Goal: Task Accomplishment & Management: Manage account settings

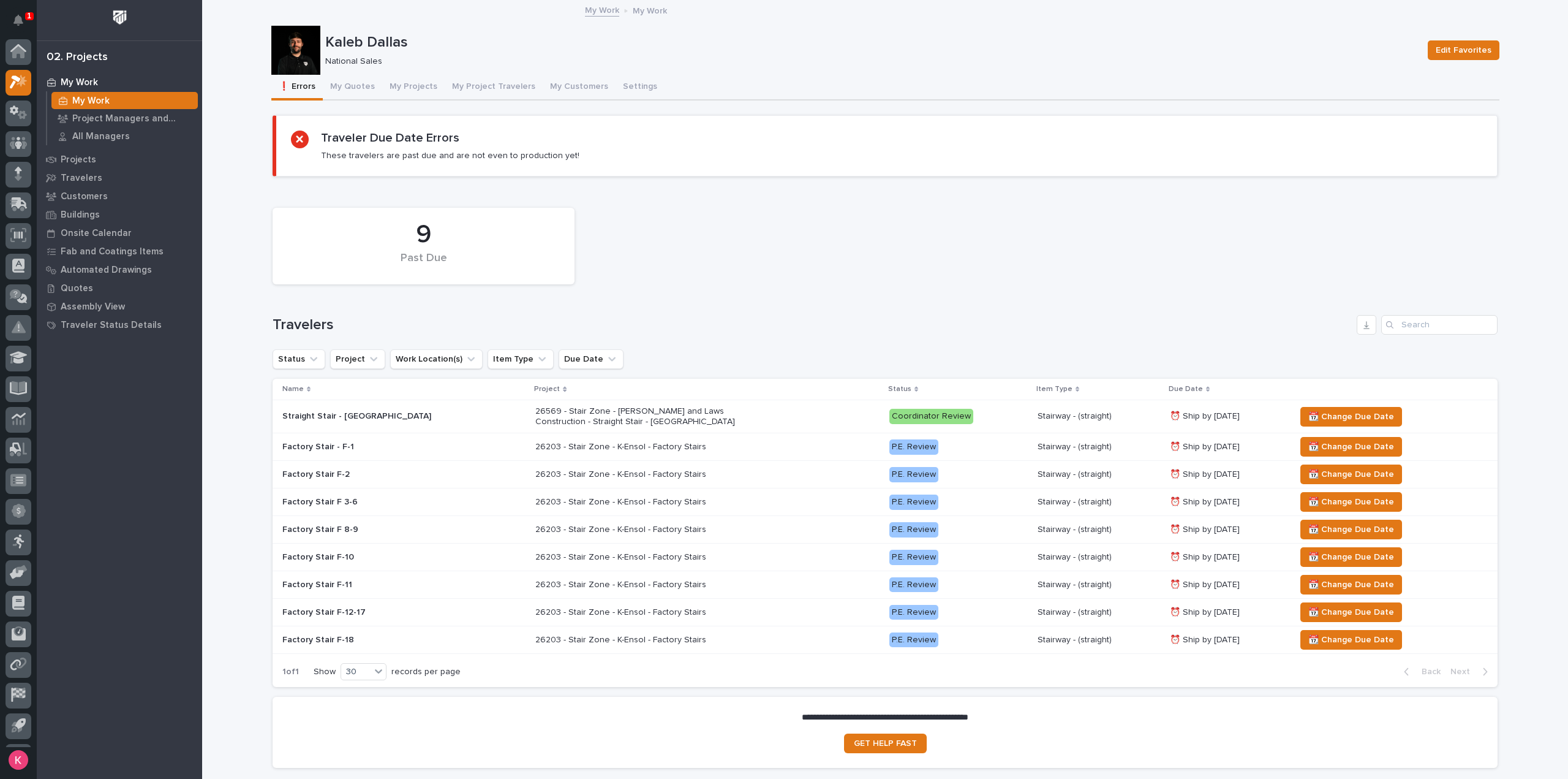
scroll to position [27, 0]
click at [21, 19] on icon "Notifications" at bounding box center [18, 20] width 10 height 11
drag, startPoint x: 13, startPoint y: 23, endPoint x: 609, endPoint y: 173, distance: 614.6
click at [14, 24] on icon "Notifications" at bounding box center [18, 20] width 10 height 11
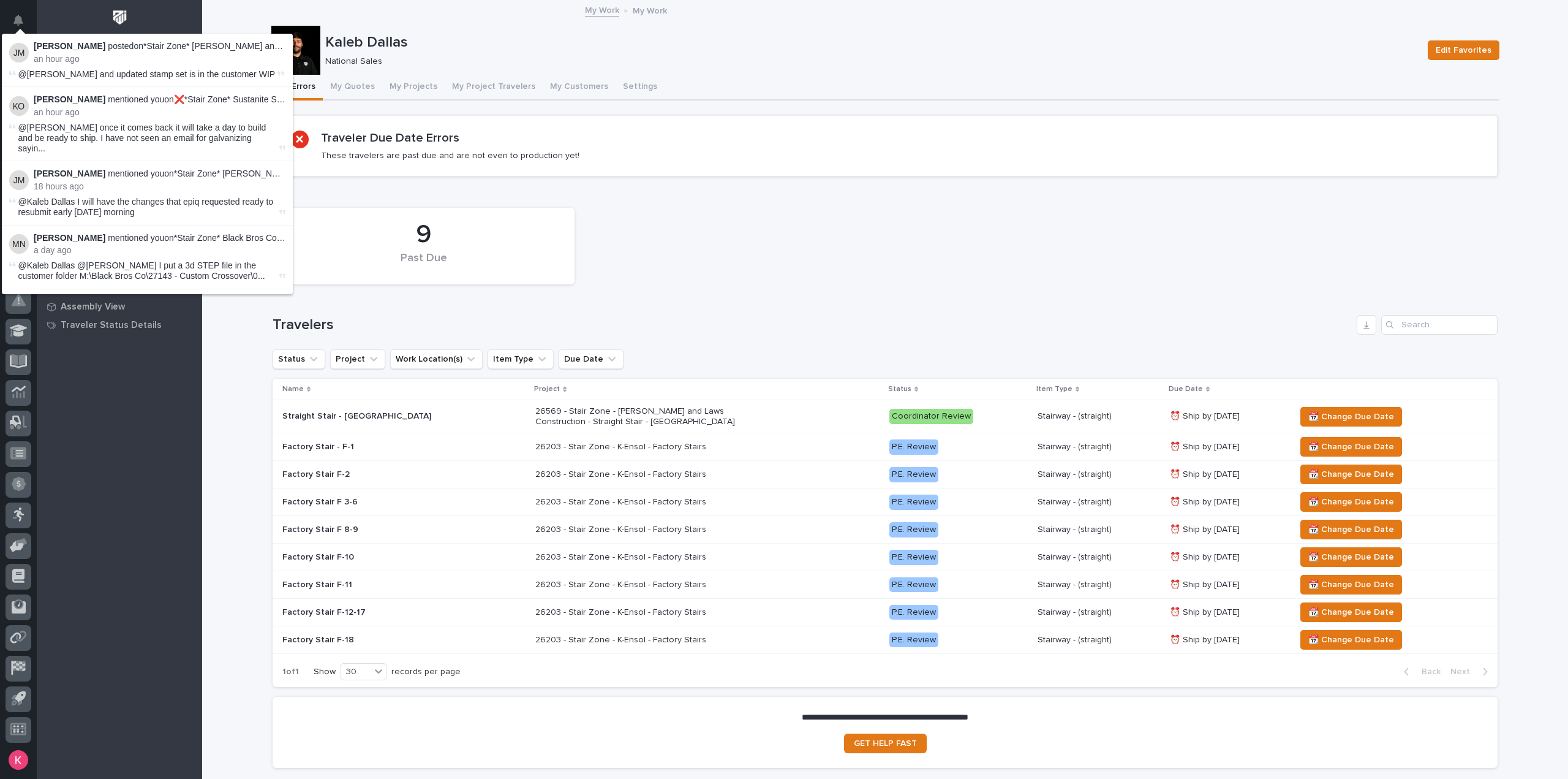
click at [713, 294] on div "9 Past Due Travelers Status Project Work Location(s) Item Type Due Date Name Pr…" at bounding box center [885, 444] width 1226 height 485
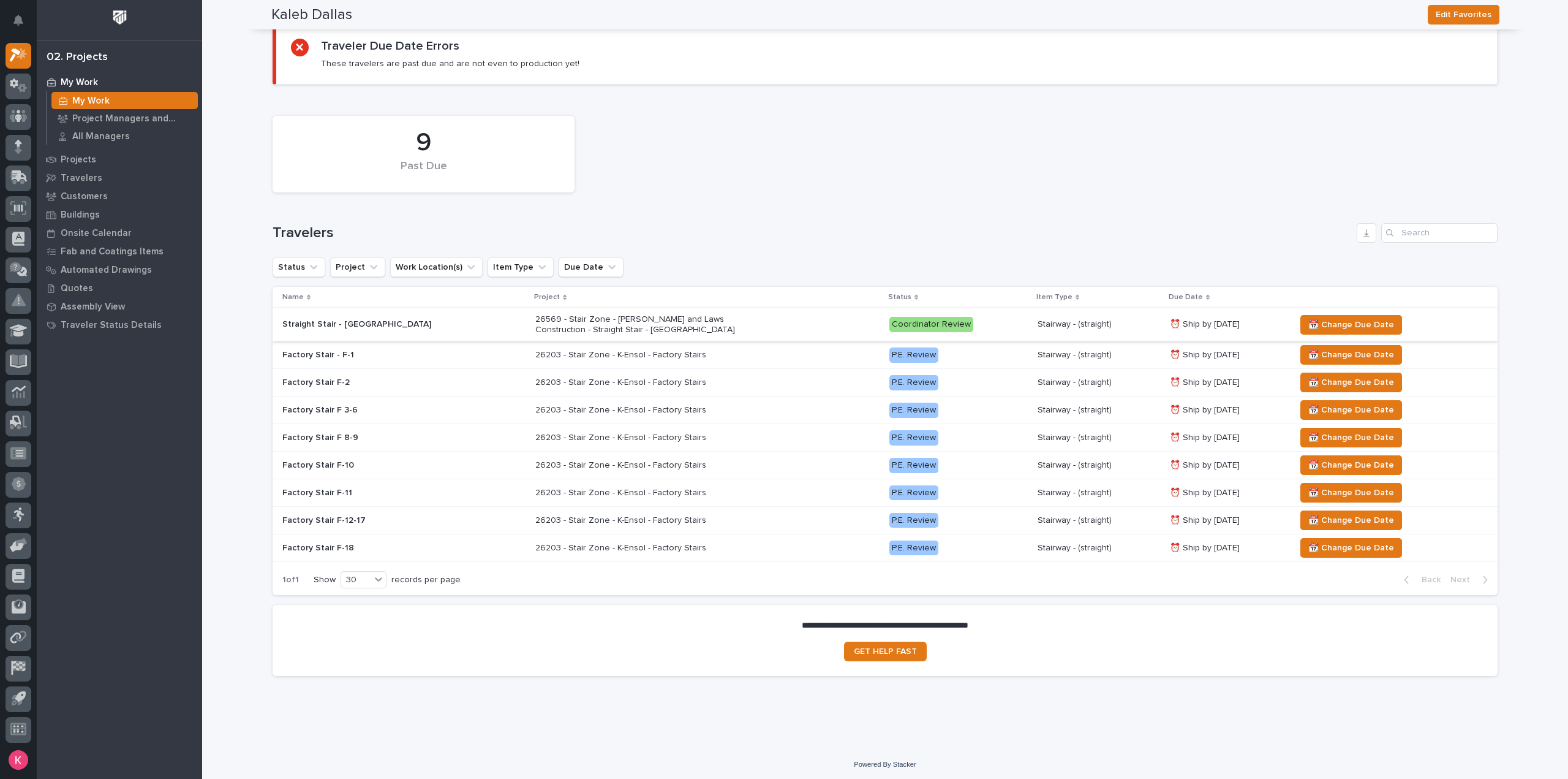
scroll to position [0, 0]
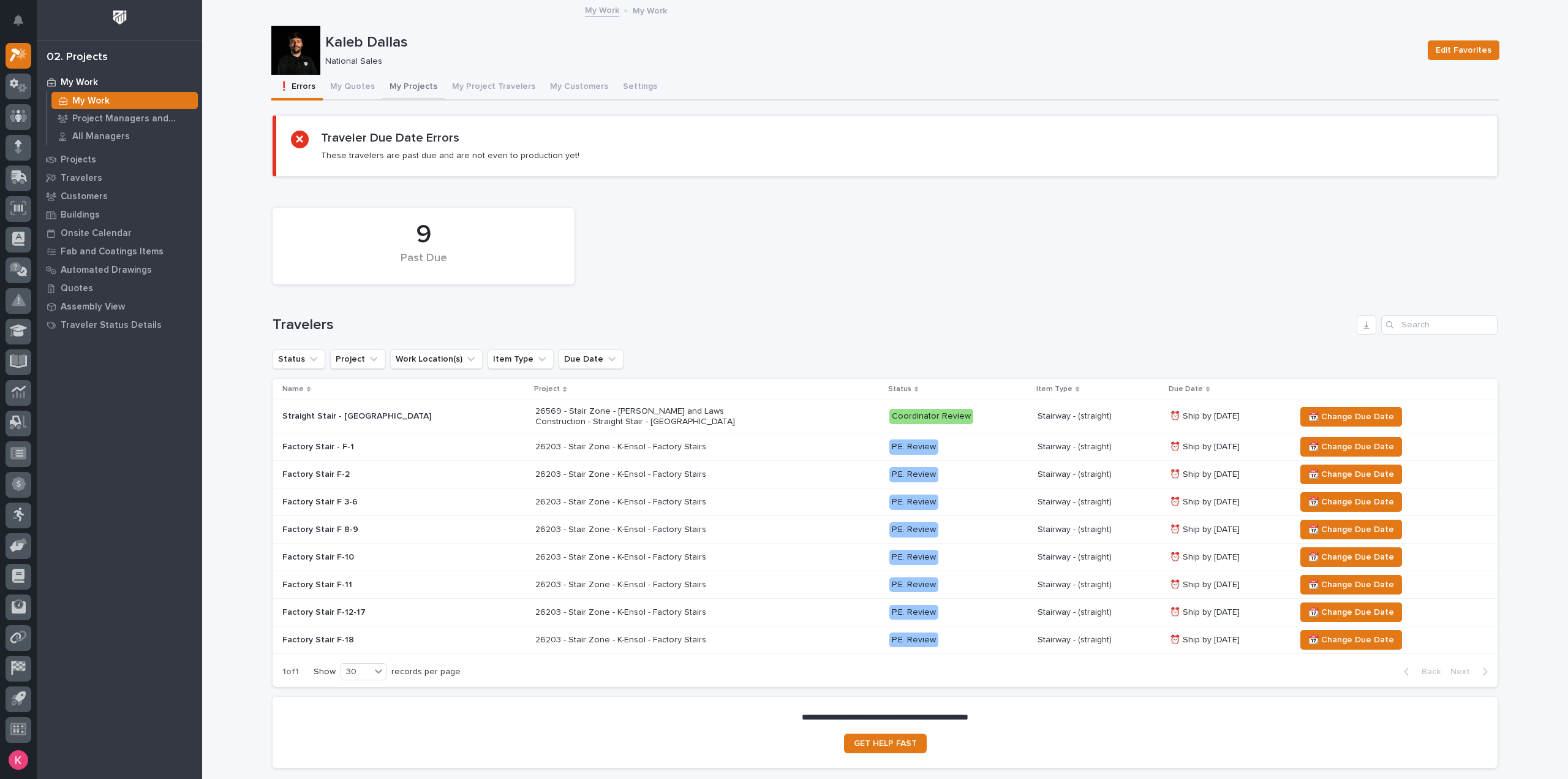
click at [416, 80] on button "My Projects" at bounding box center [413, 87] width 62 height 26
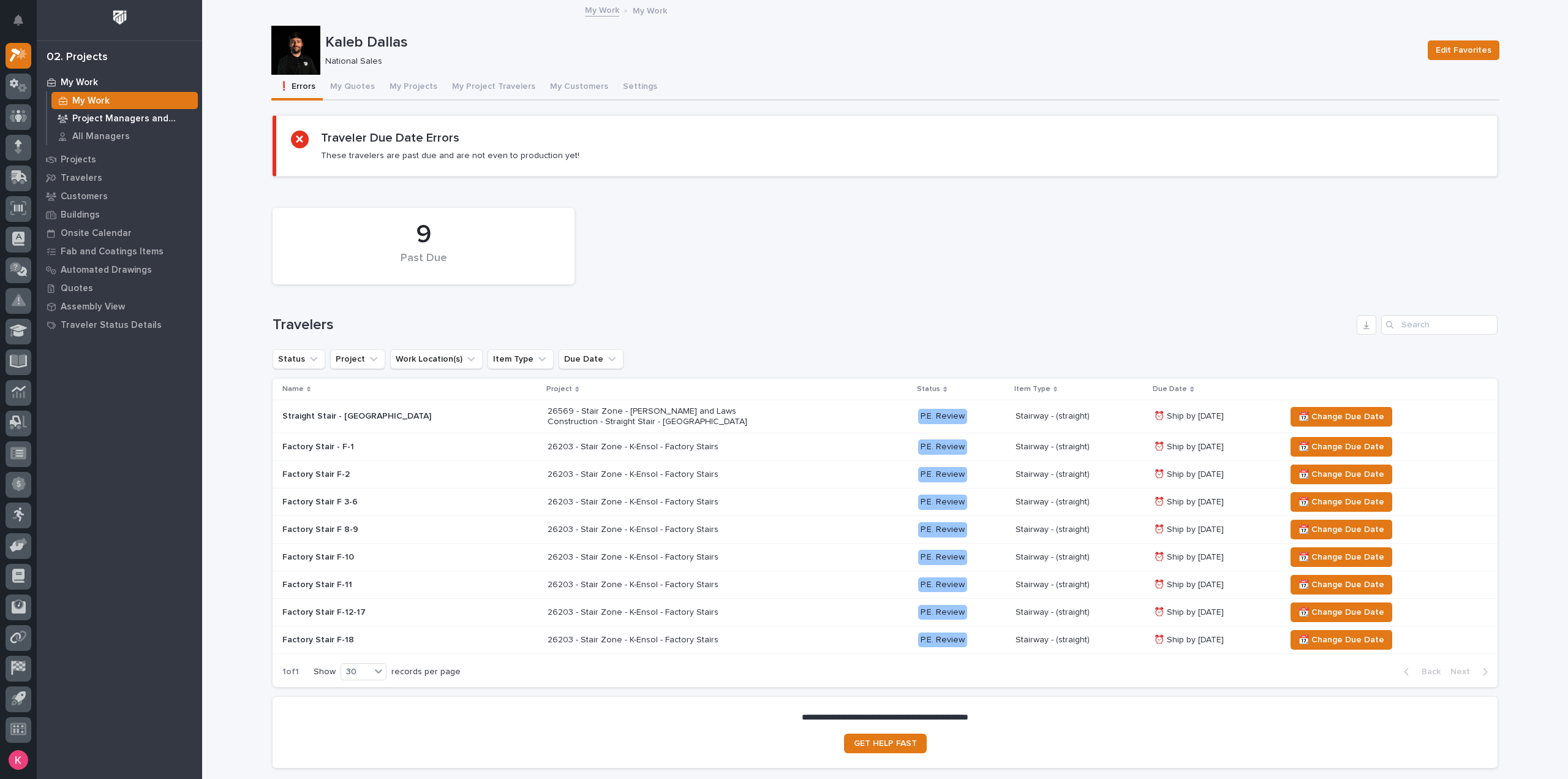
click at [96, 117] on p "Project Managers and Engineers" at bounding box center [132, 119] width 120 height 11
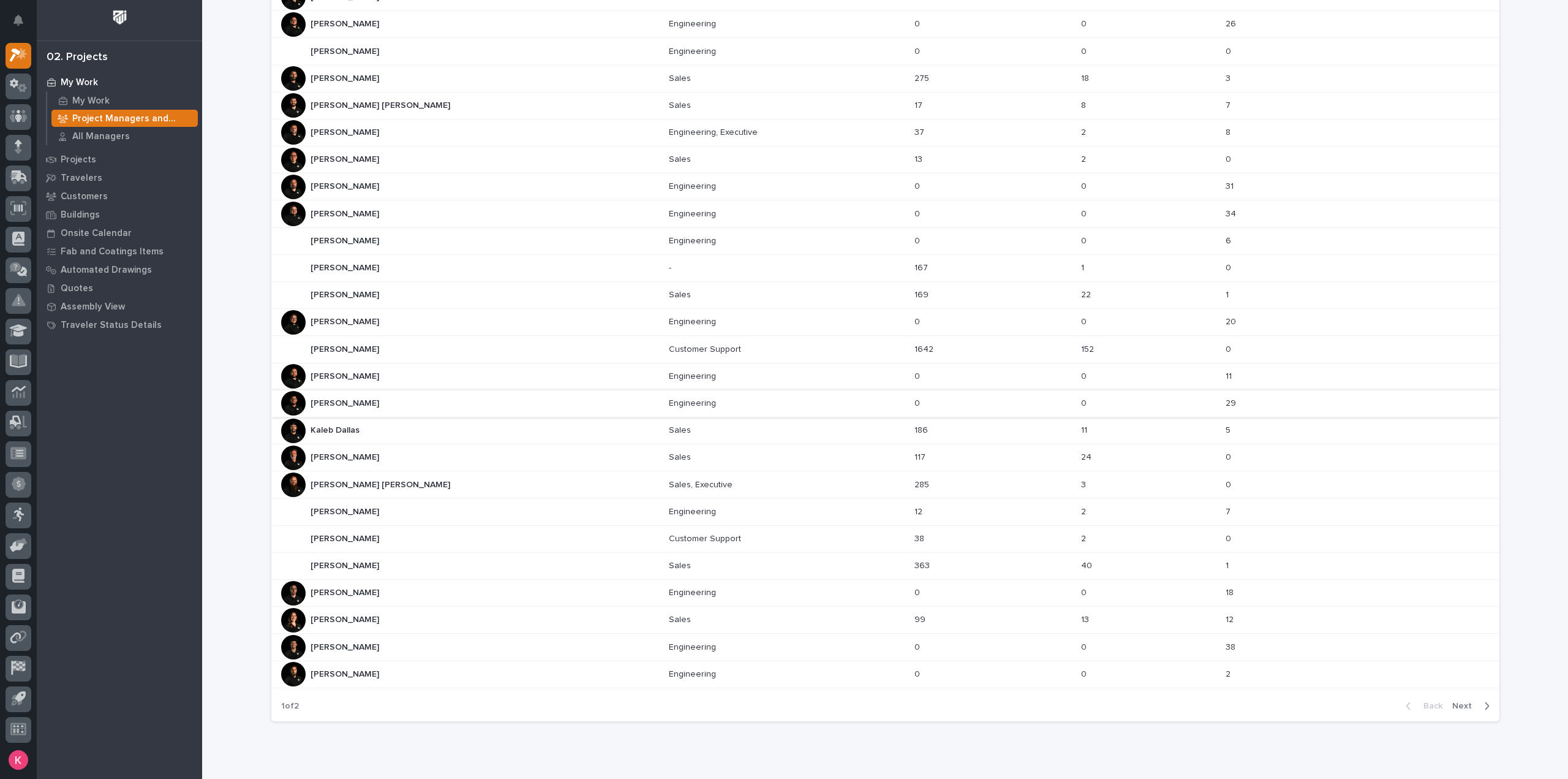
scroll to position [277, 0]
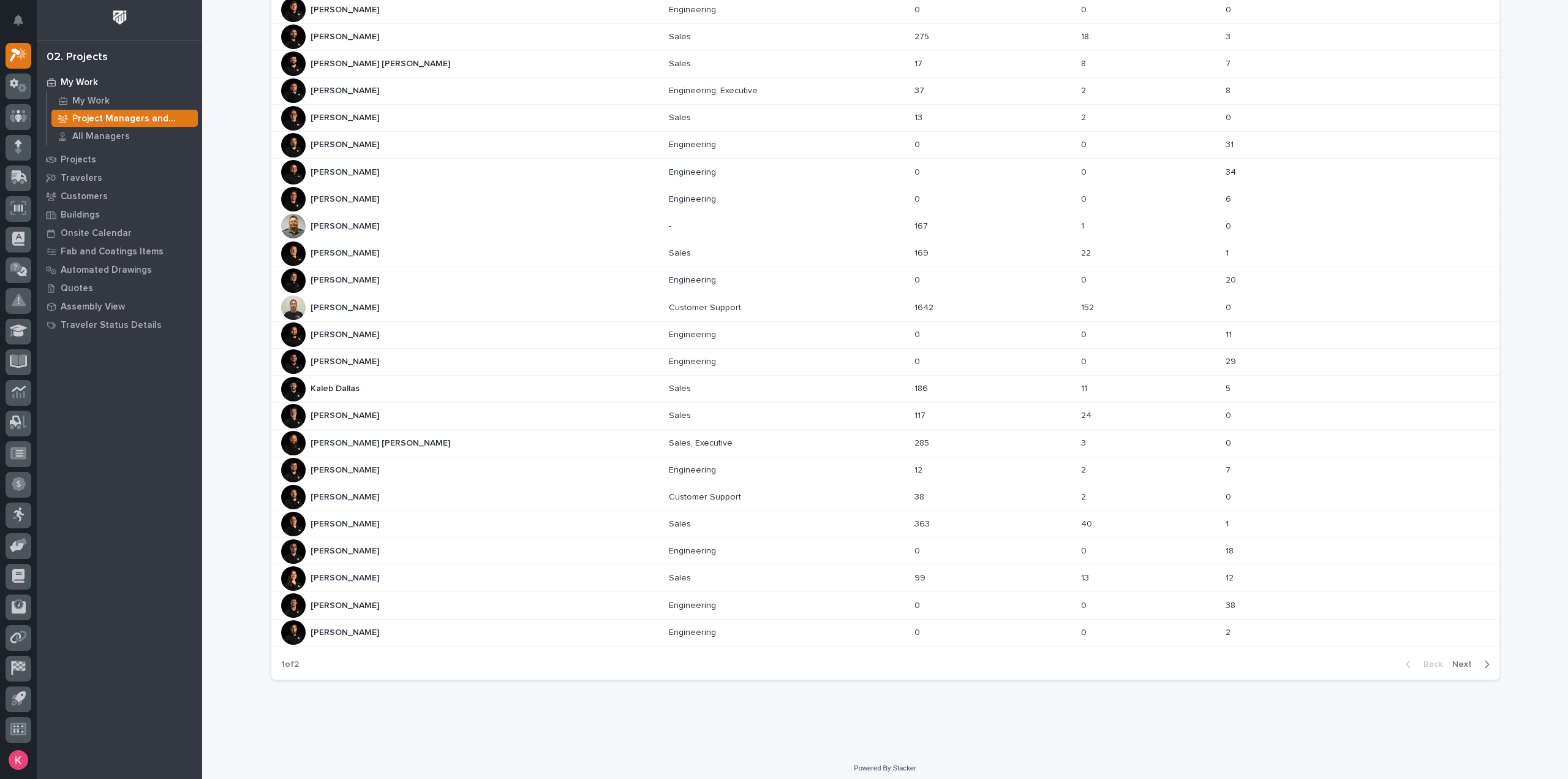
click at [394, 577] on div "[PERSON_NAME] [PERSON_NAME]" at bounding box center [470, 579] width 378 height 25
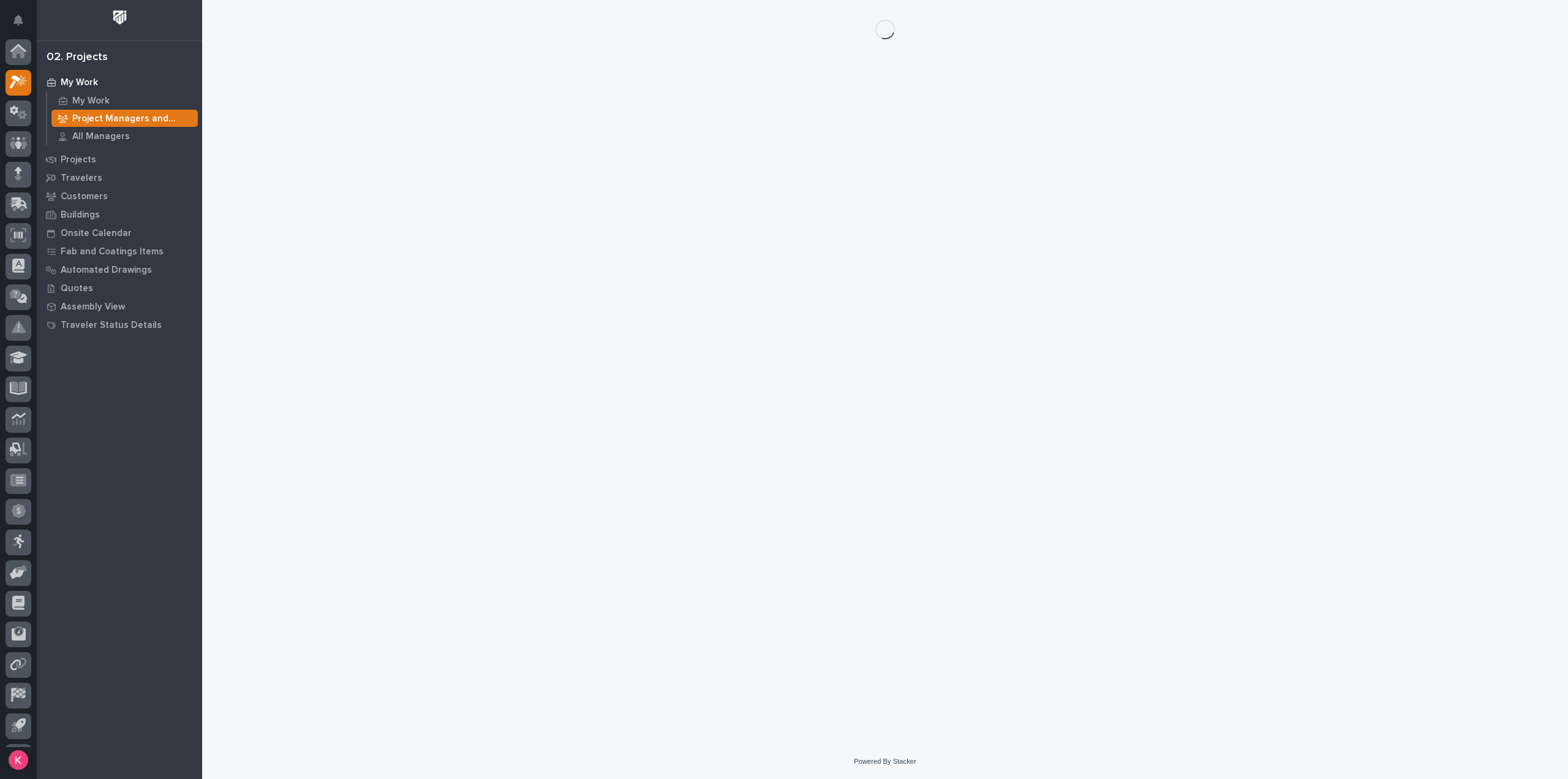
scroll to position [27, 0]
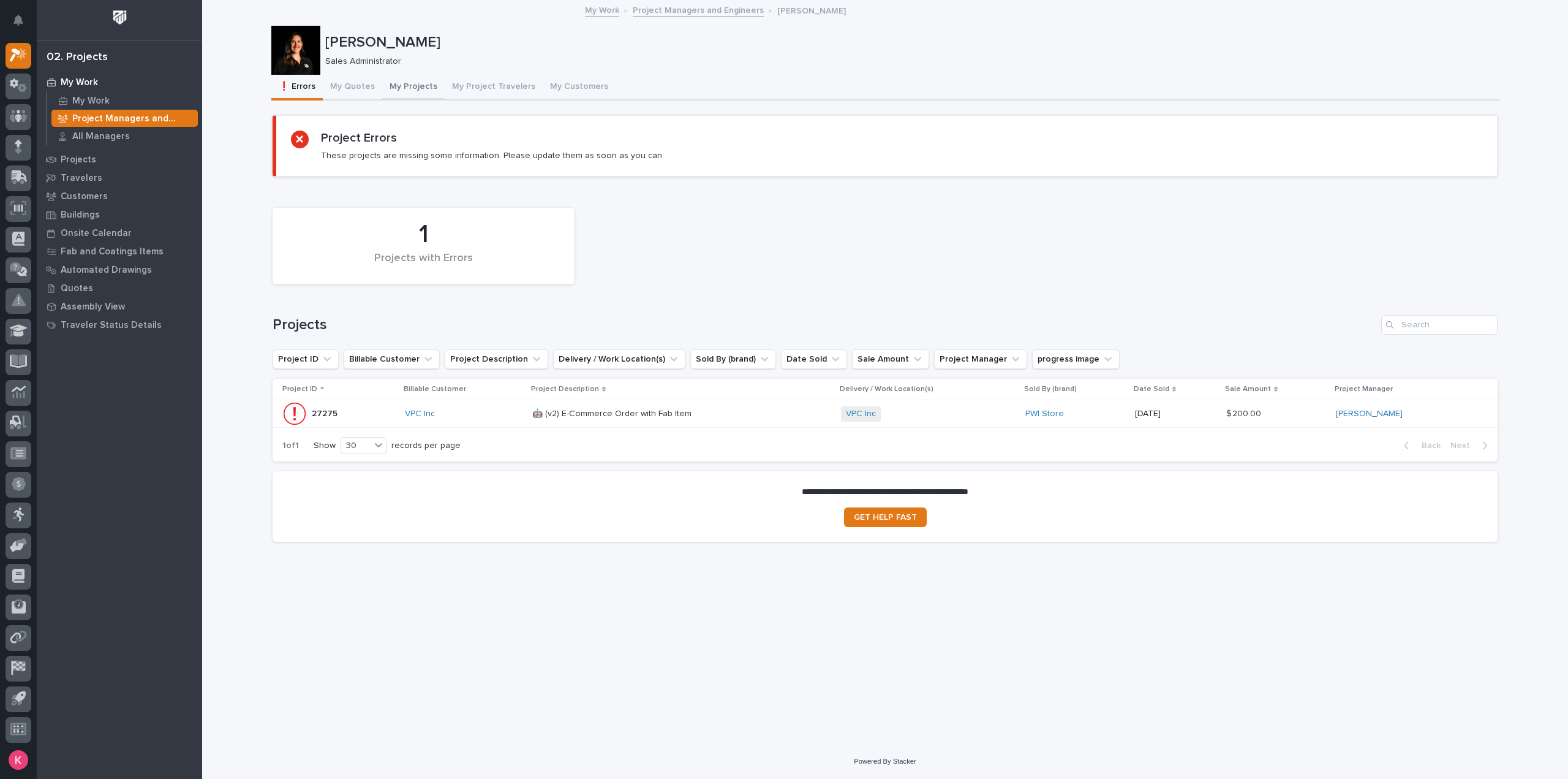
click at [370, 92] on button "My Quotes" at bounding box center [353, 87] width 60 height 26
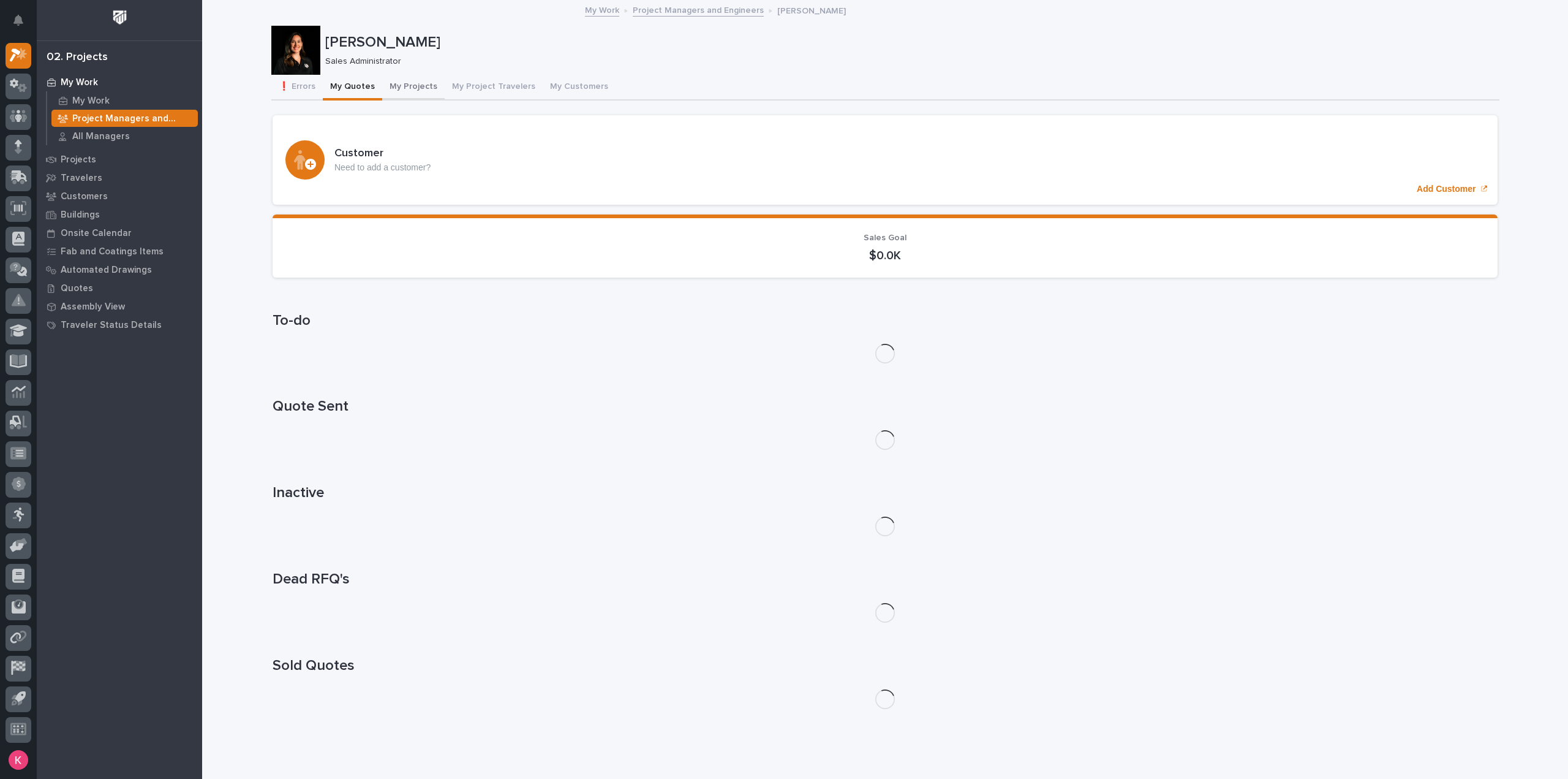
click at [430, 94] on button "My Projects" at bounding box center [413, 87] width 62 height 26
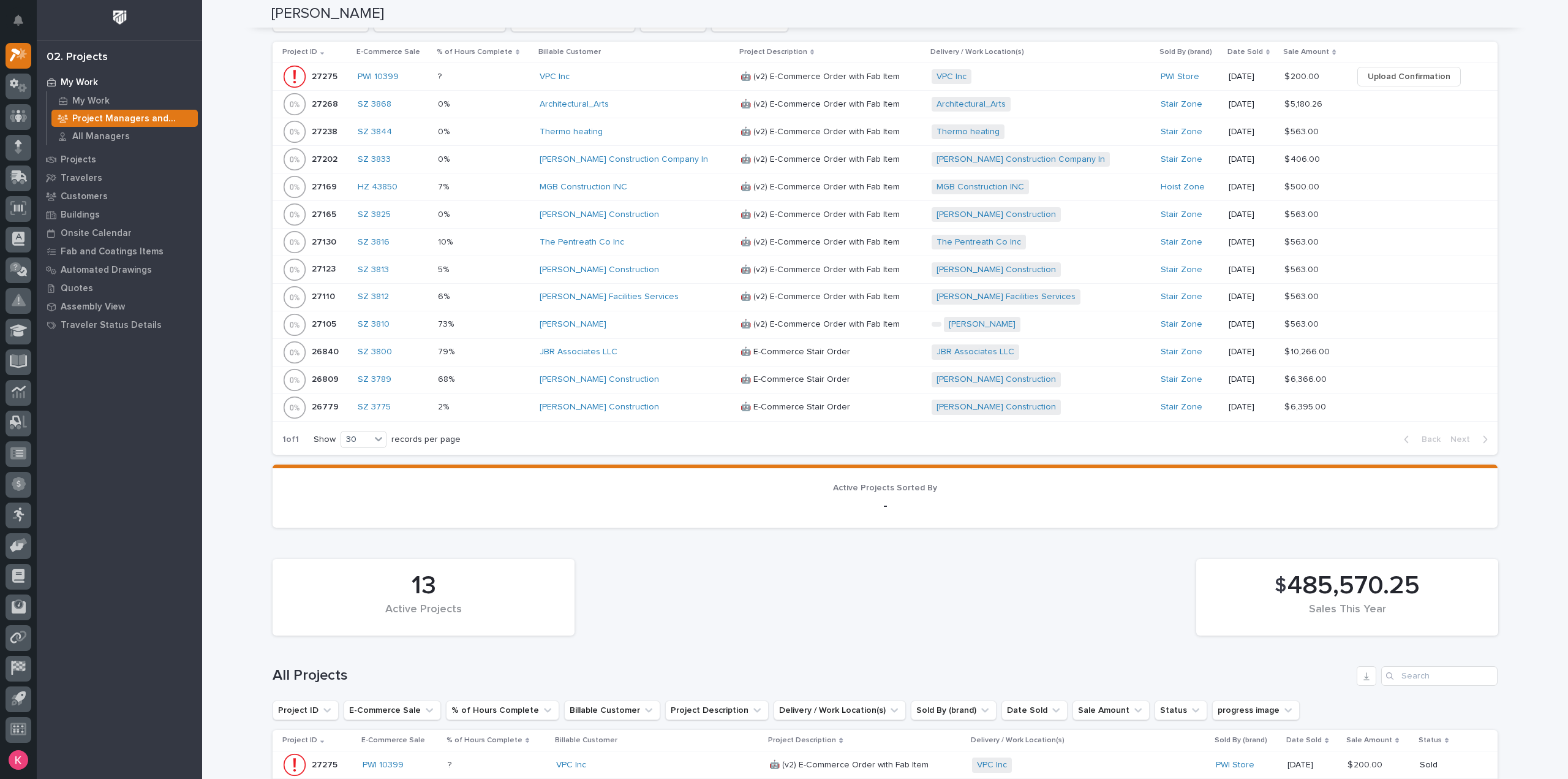
scroll to position [736, 0]
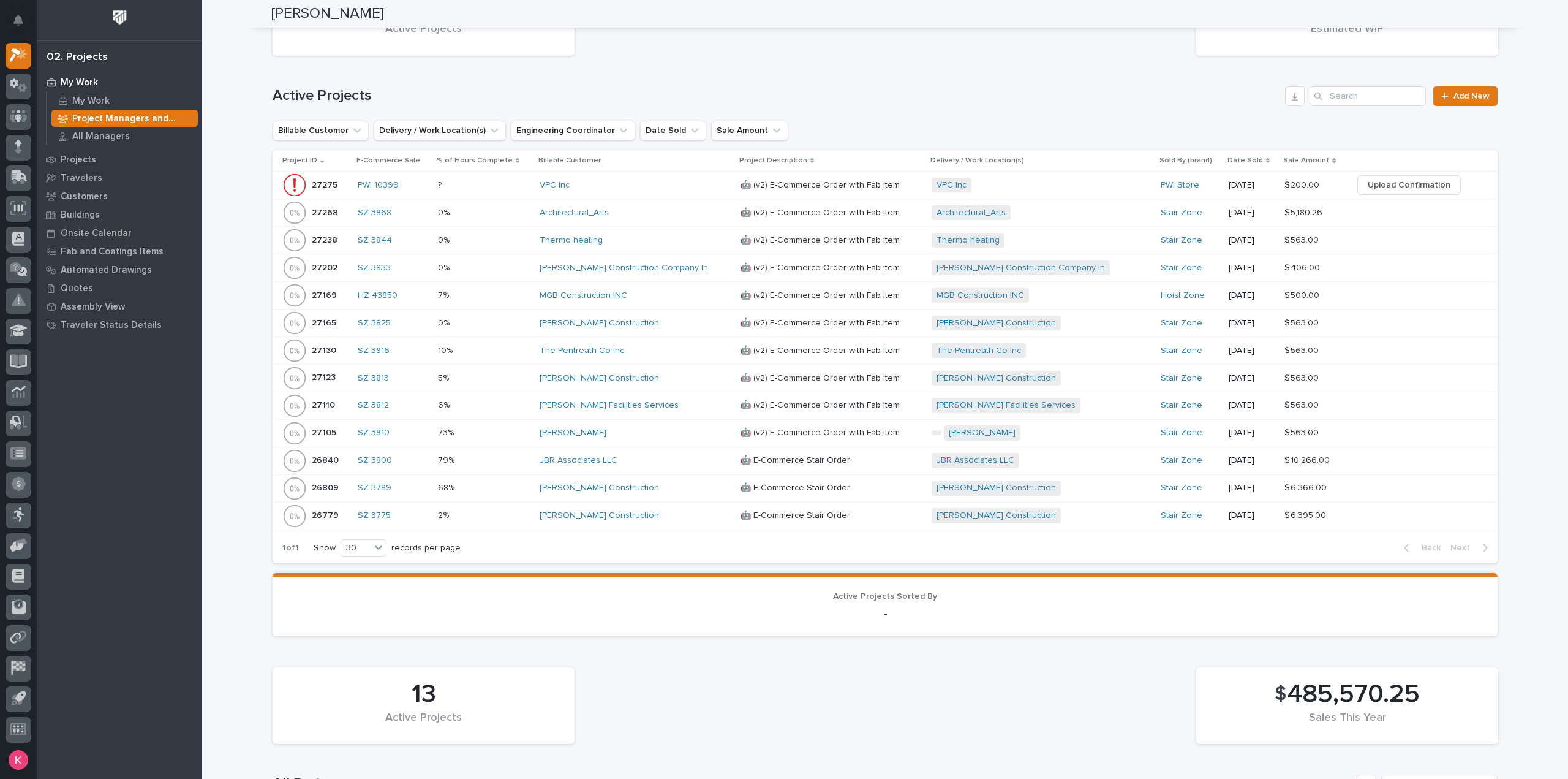
click at [508, 402] on p at bounding box center [484, 405] width 92 height 10
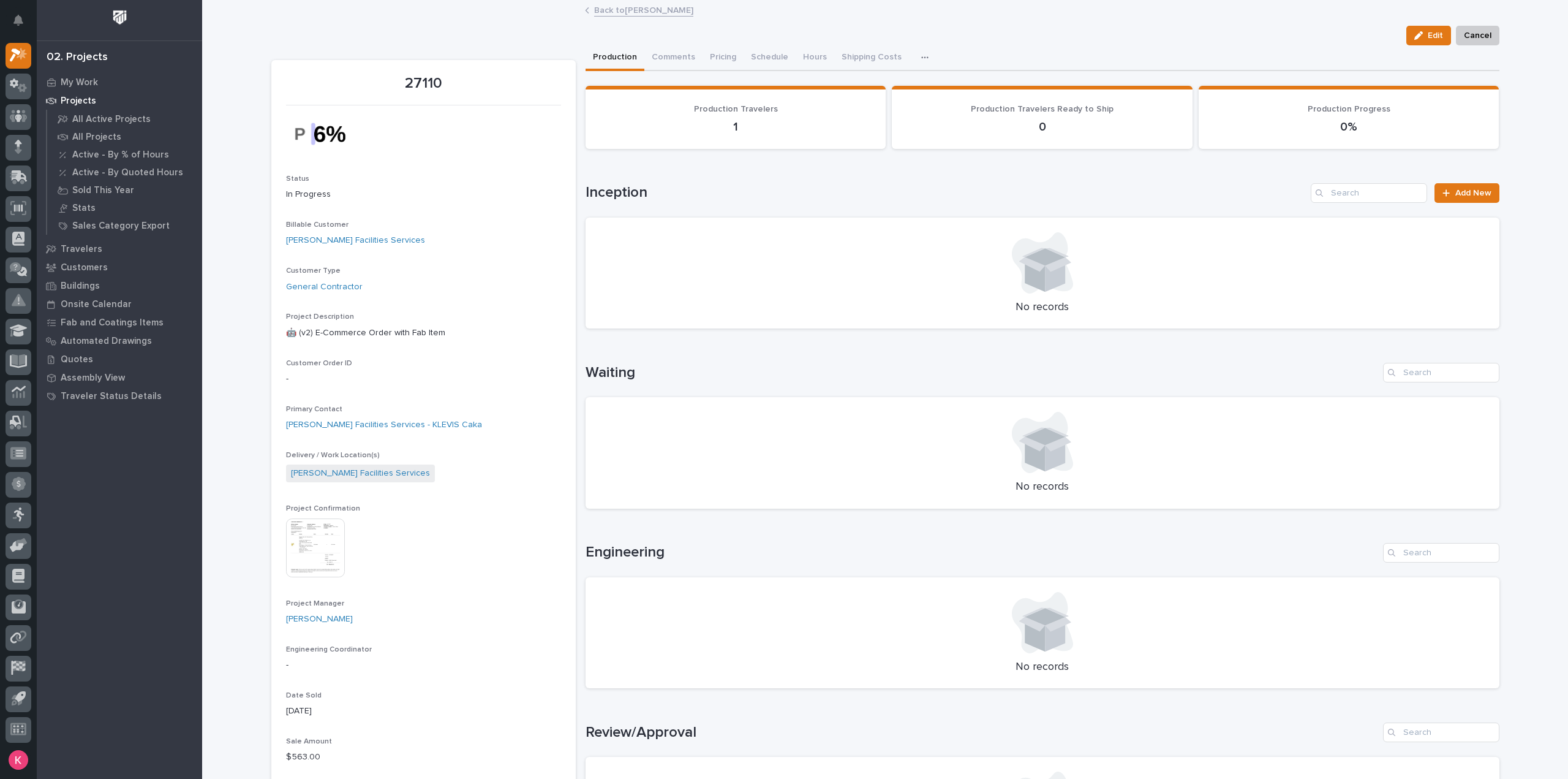
click at [316, 553] on img at bounding box center [315, 548] width 59 height 59
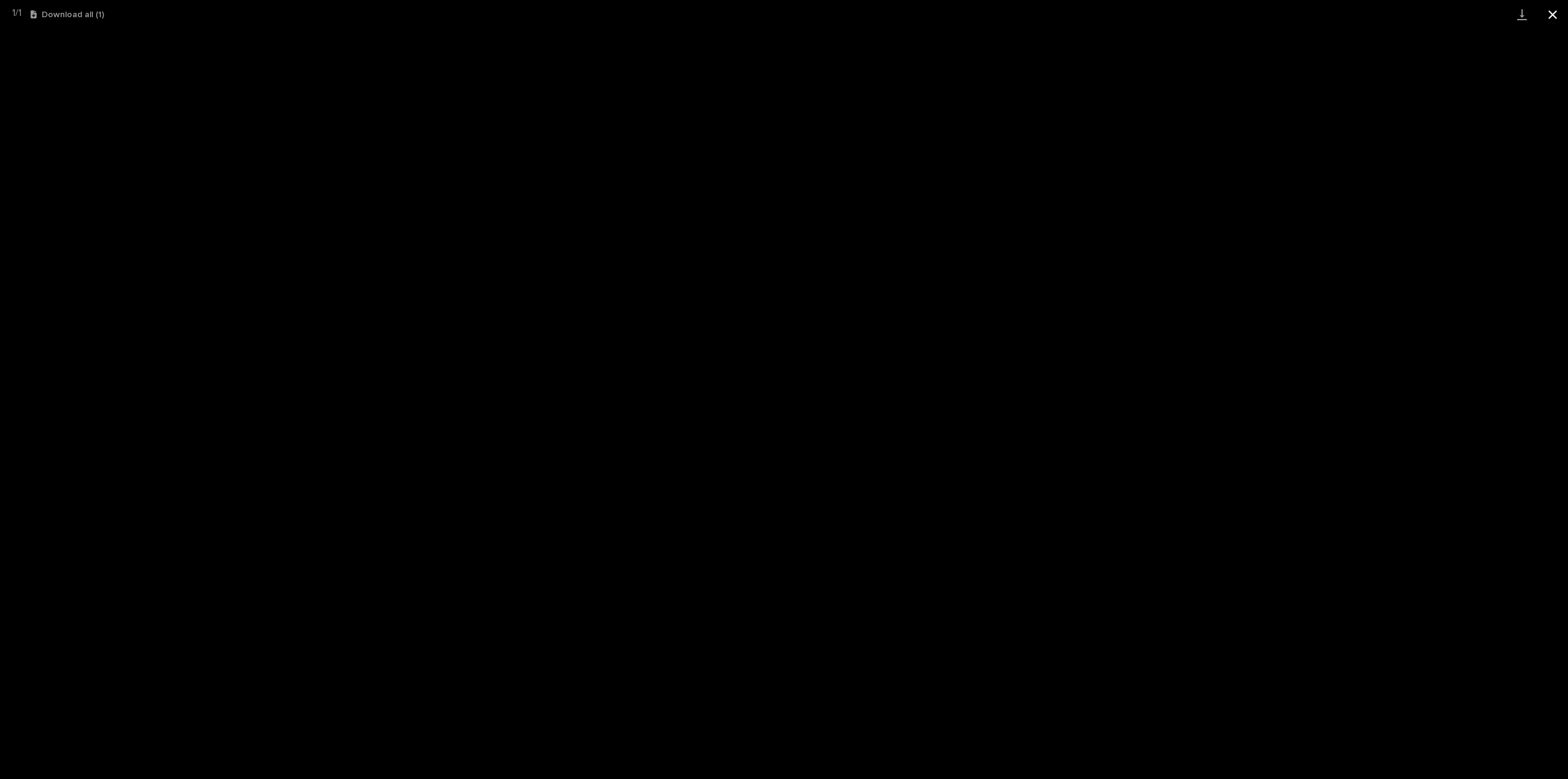
drag, startPoint x: 1548, startPoint y: 12, endPoint x: 1538, endPoint y: 24, distance: 15.6
click at [1549, 12] on button "Close gallery" at bounding box center [1552, 14] width 30 height 29
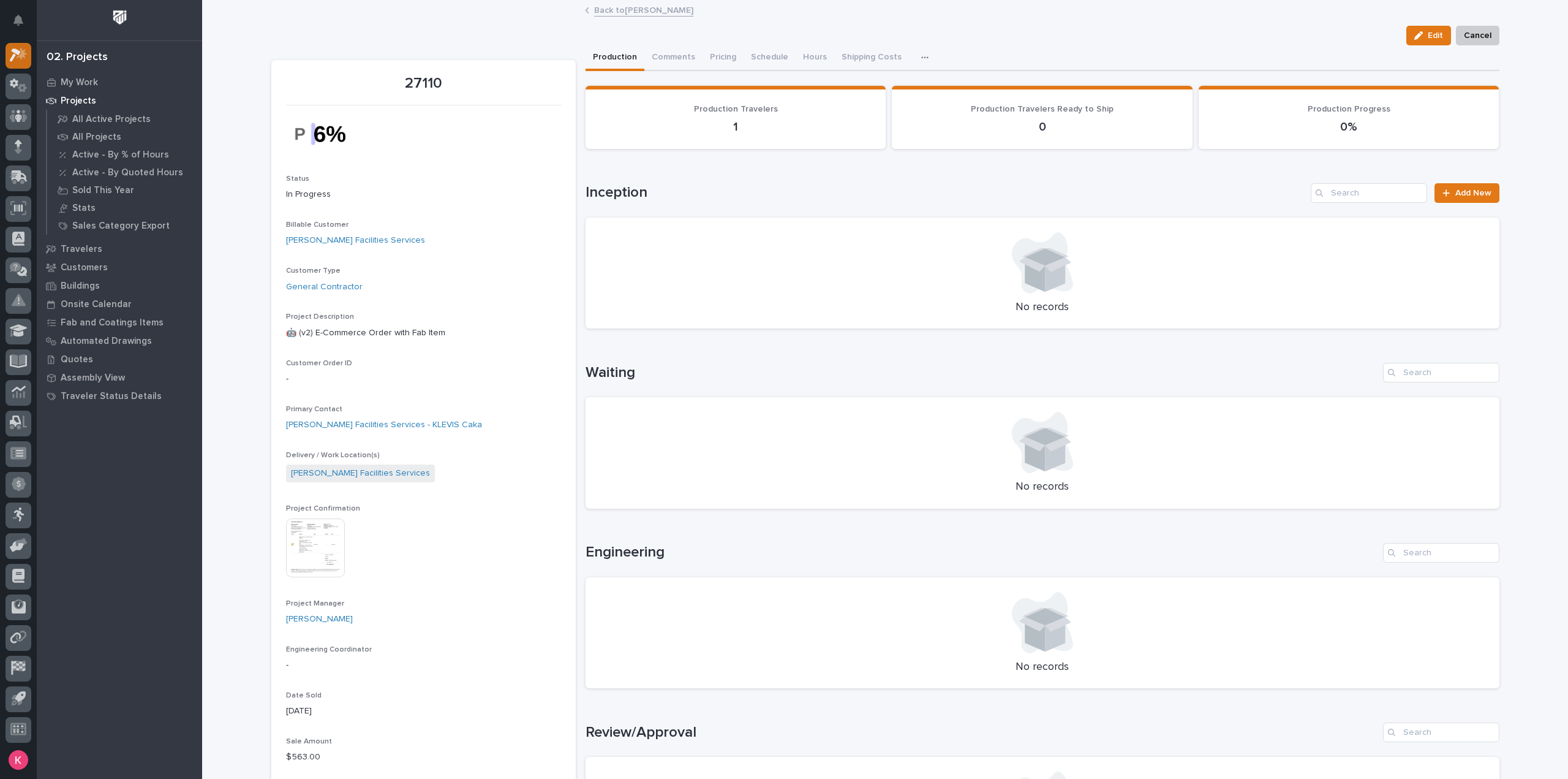
click at [15, 60] on icon at bounding box center [19, 55] width 18 height 14
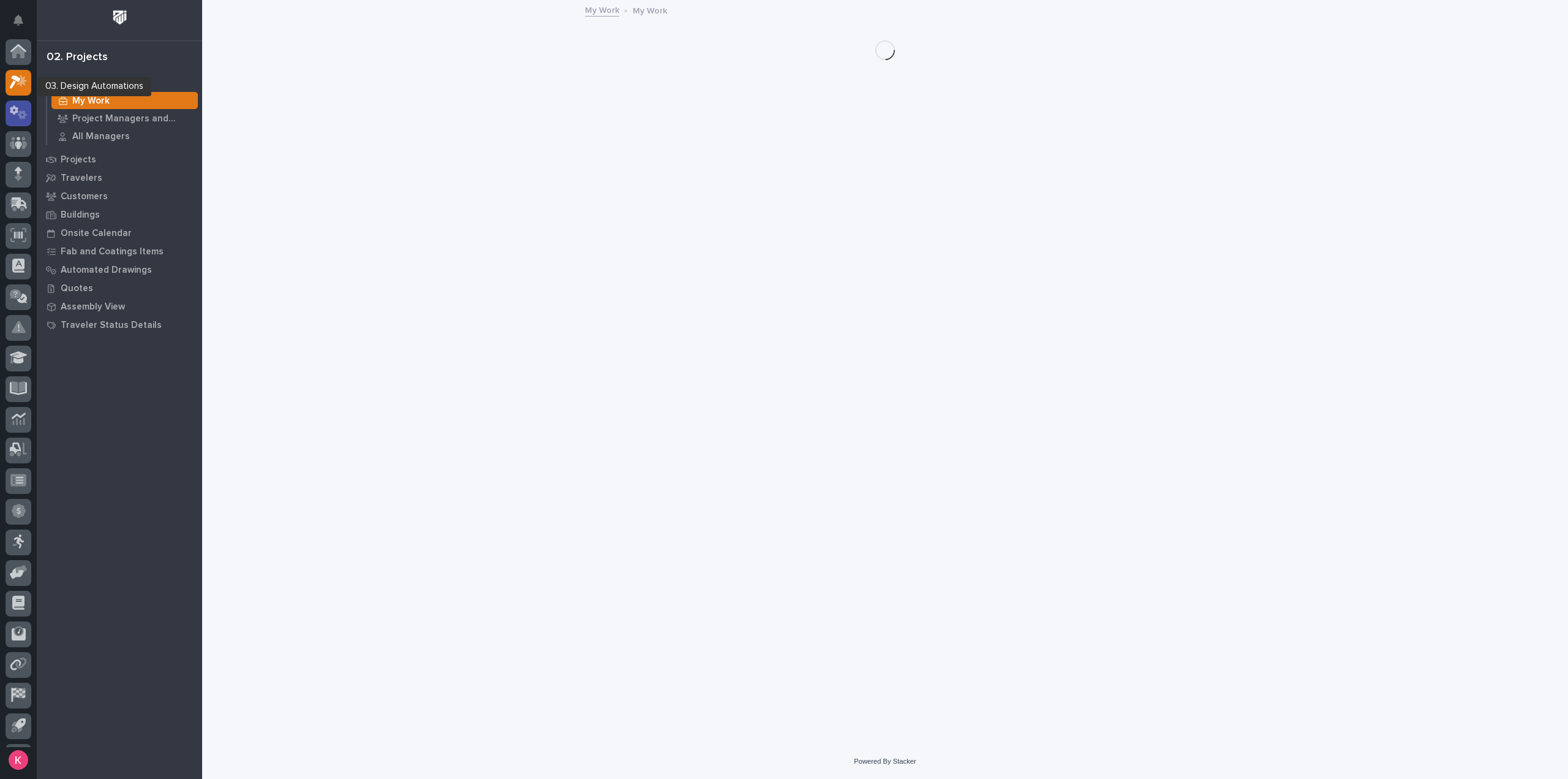
scroll to position [27, 0]
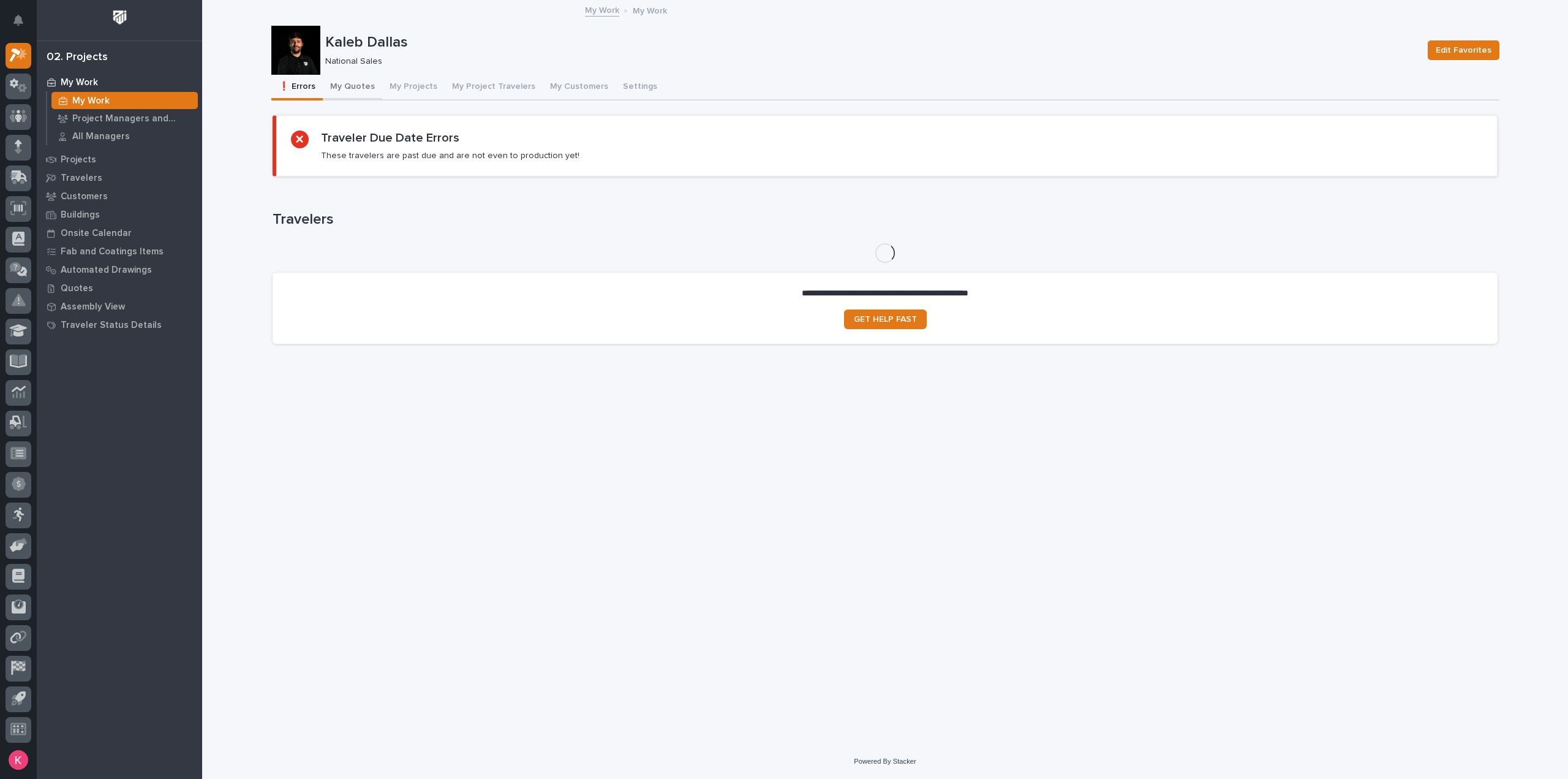
click at [356, 85] on button "My Quotes" at bounding box center [353, 87] width 60 height 26
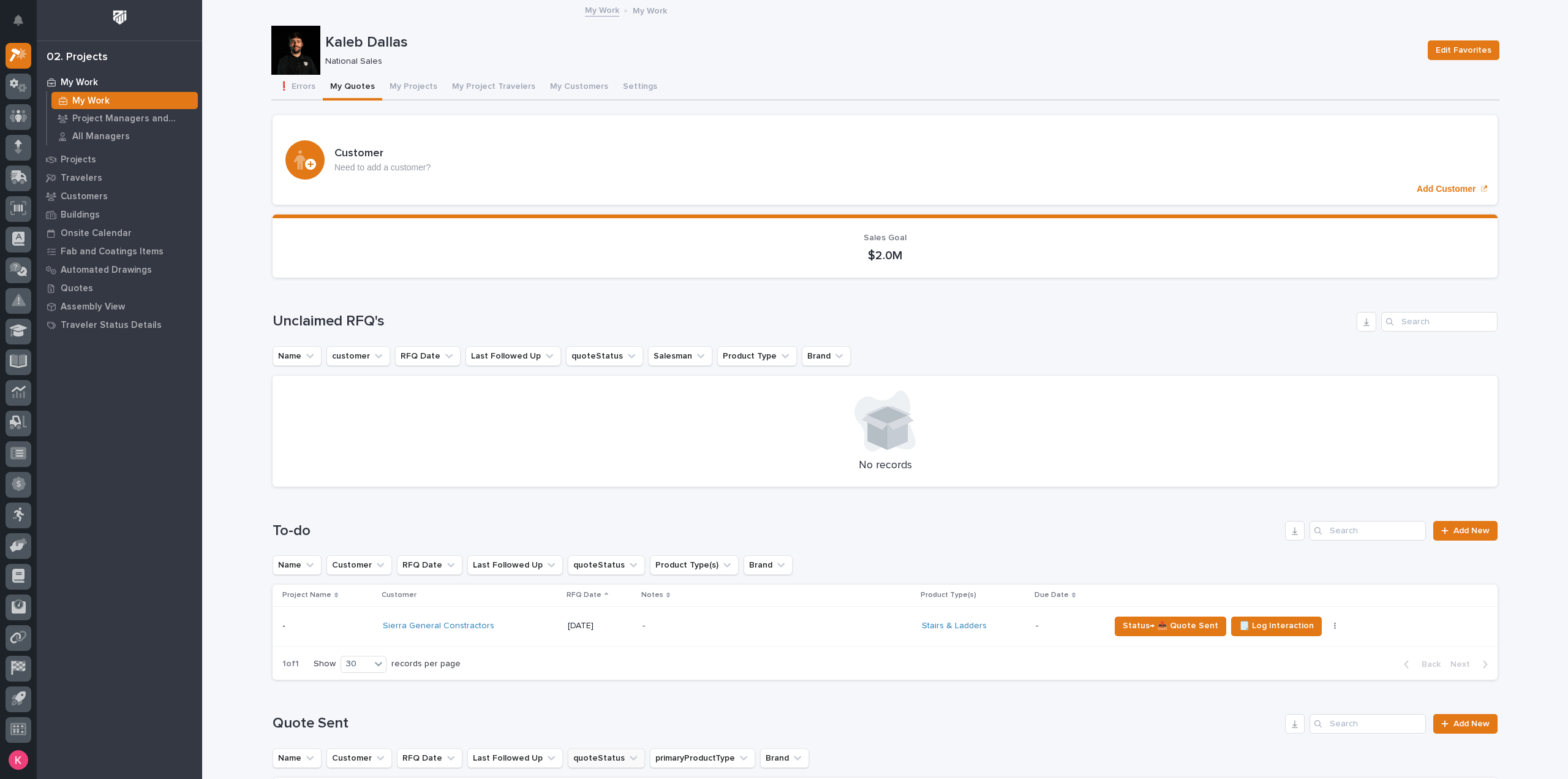
scroll to position [245, 0]
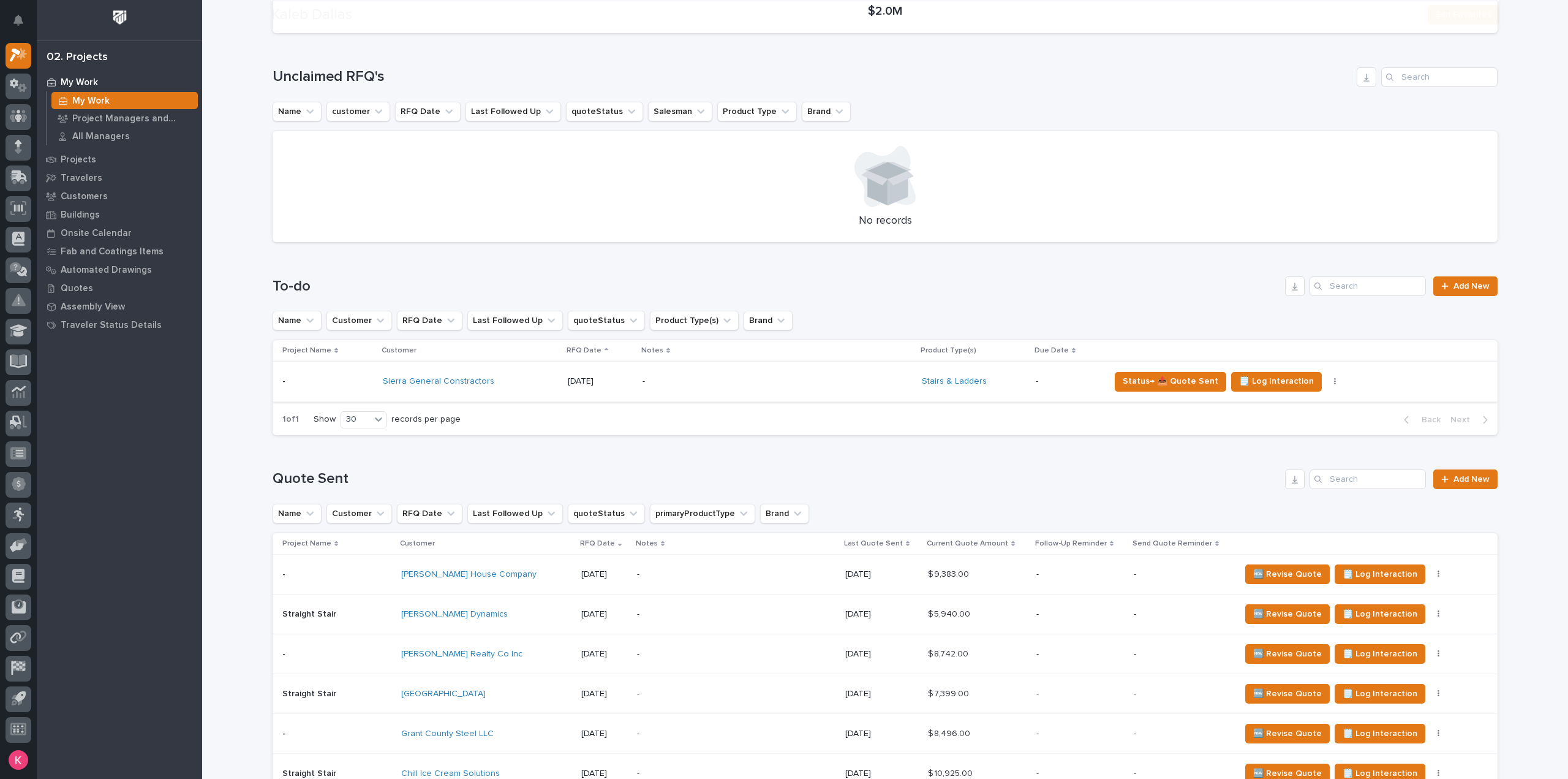
click at [683, 405] on div "1 of 1 Show 30 records per page Back Next" at bounding box center [885, 419] width 1226 height 30
click at [698, 386] on div "-" at bounding box center [749, 381] width 214 height 27
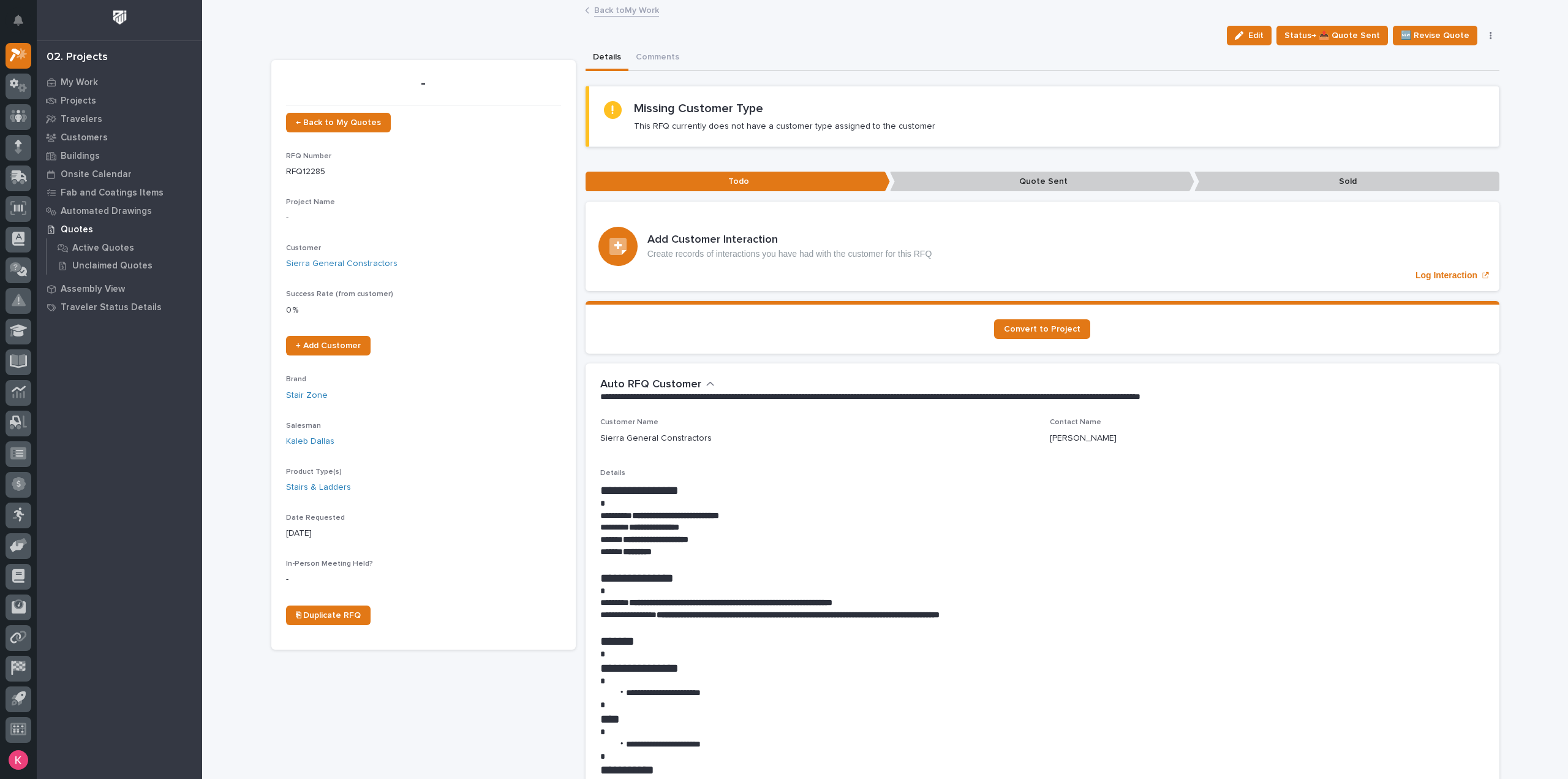
drag, startPoint x: 1263, startPoint y: 31, endPoint x: 268, endPoint y: 193, distance: 1008.1
click at [1263, 31] on span "Edit" at bounding box center [1257, 36] width 16 height 11
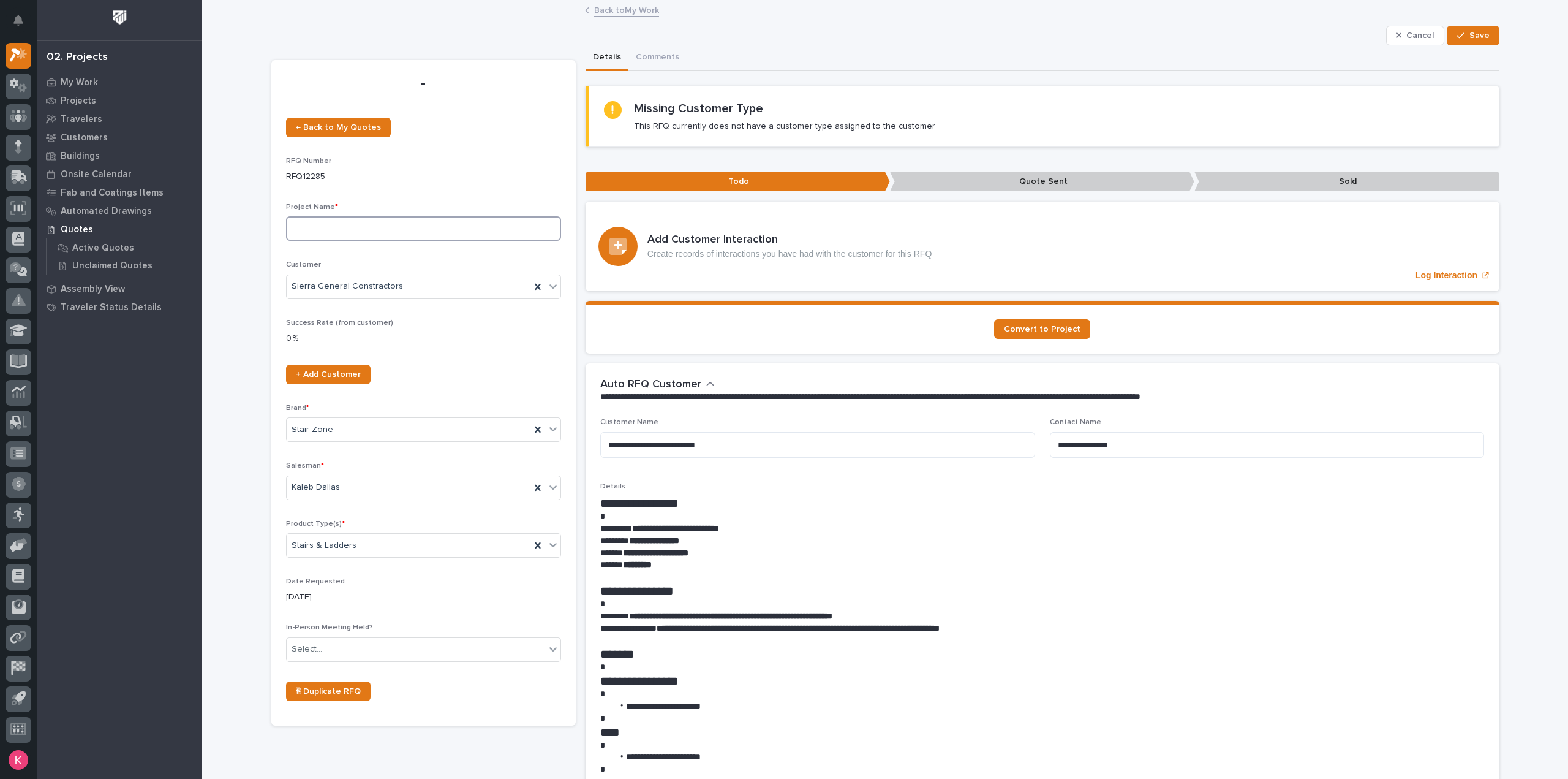
drag, startPoint x: 384, startPoint y: 231, endPoint x: 392, endPoint y: 222, distance: 12.0
click at [384, 231] on input at bounding box center [423, 228] width 275 height 25
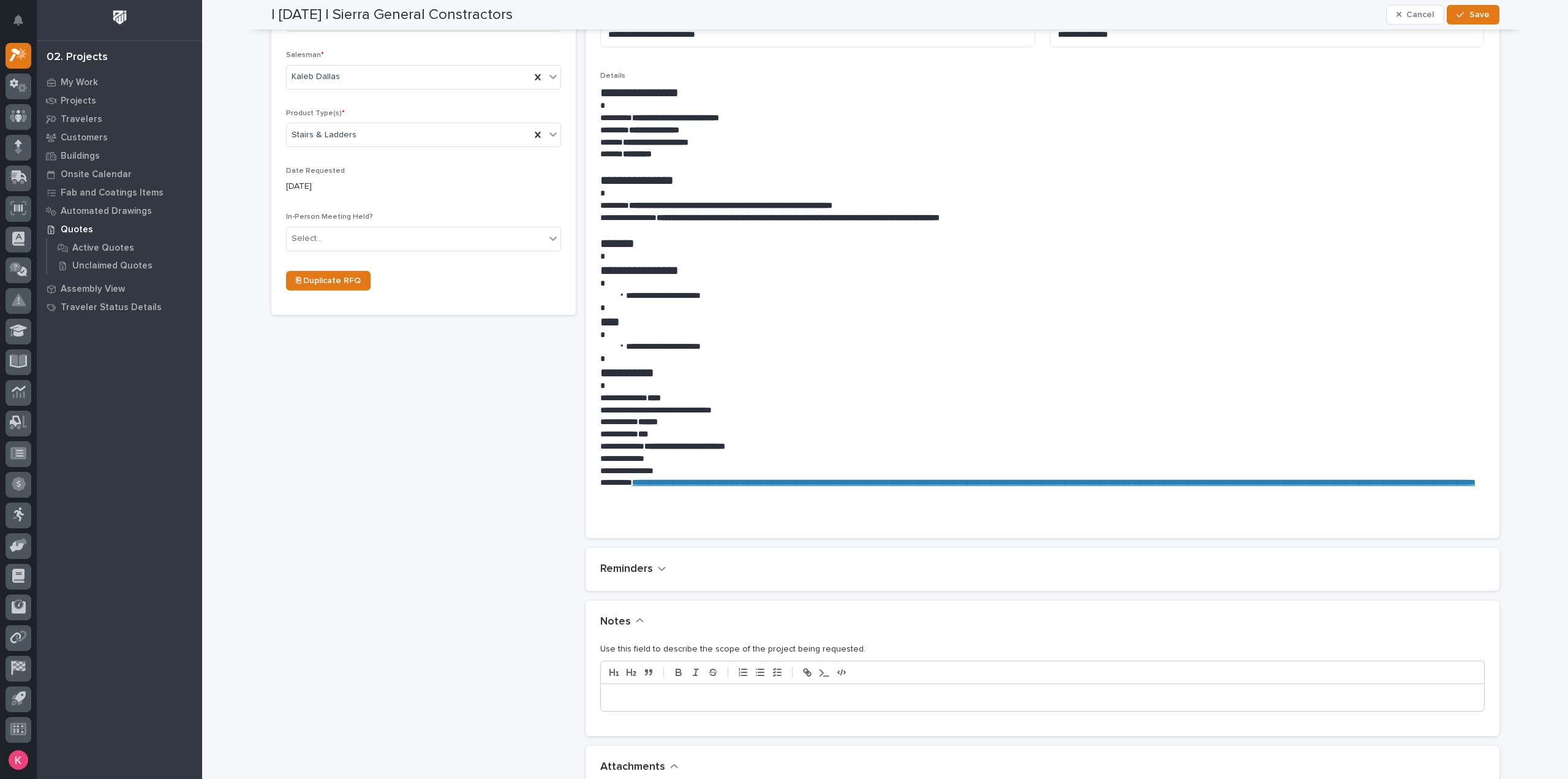
scroll to position [429, 0]
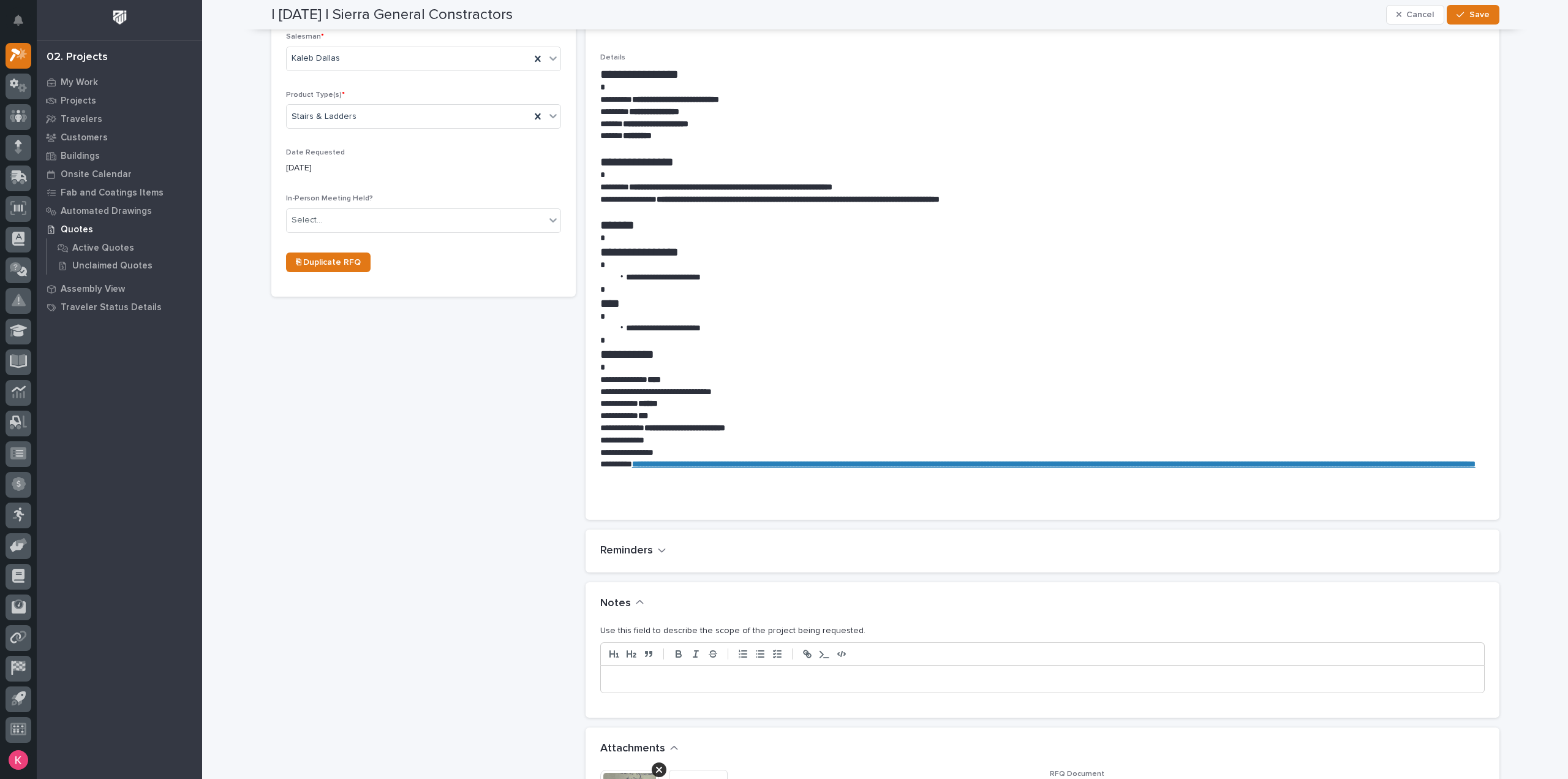
type input "crossover"
click at [651, 685] on div at bounding box center [1042, 679] width 883 height 27
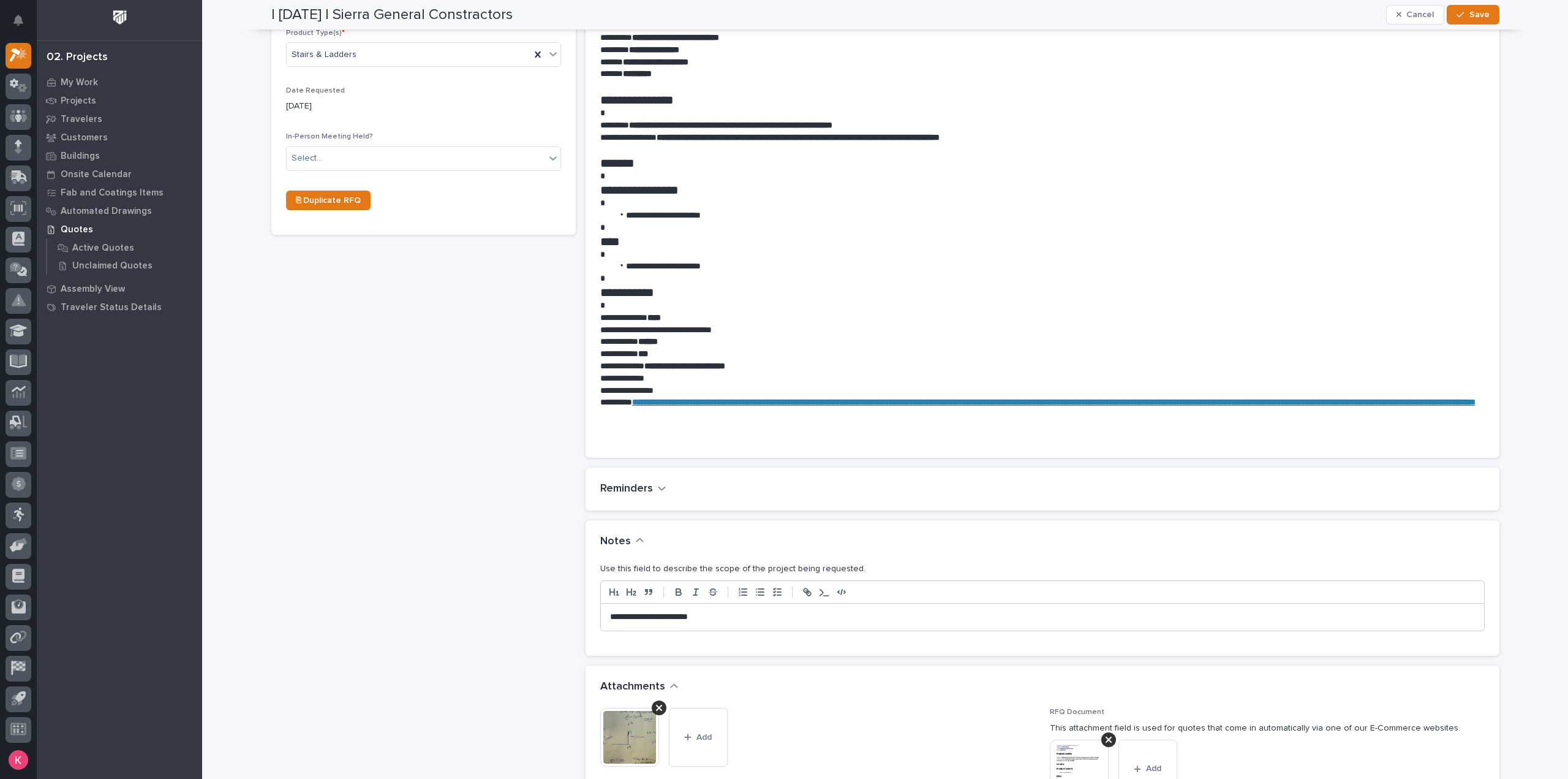
scroll to position [367, 0]
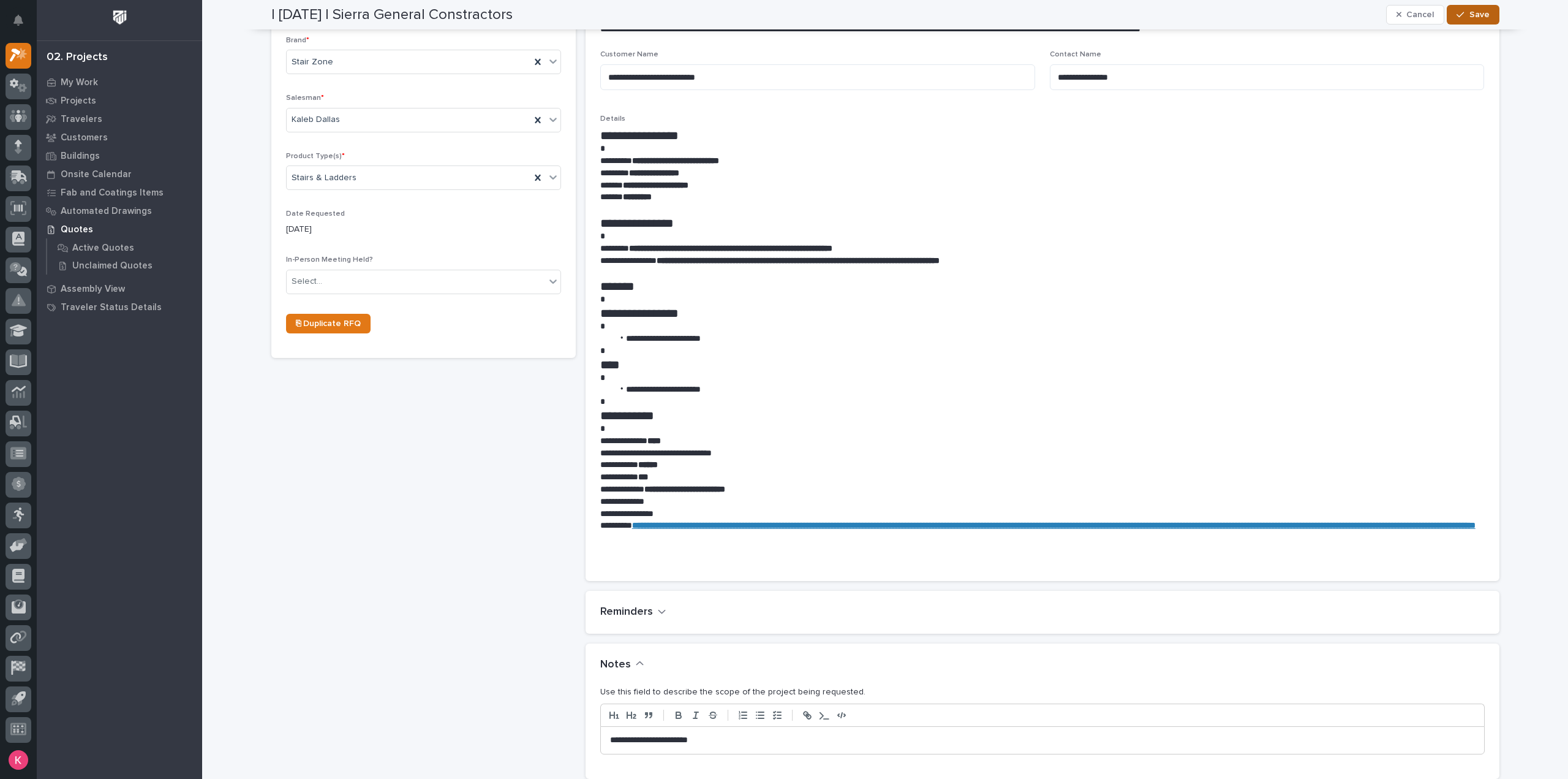
click at [1481, 22] on button "Save" at bounding box center [1472, 14] width 52 height 19
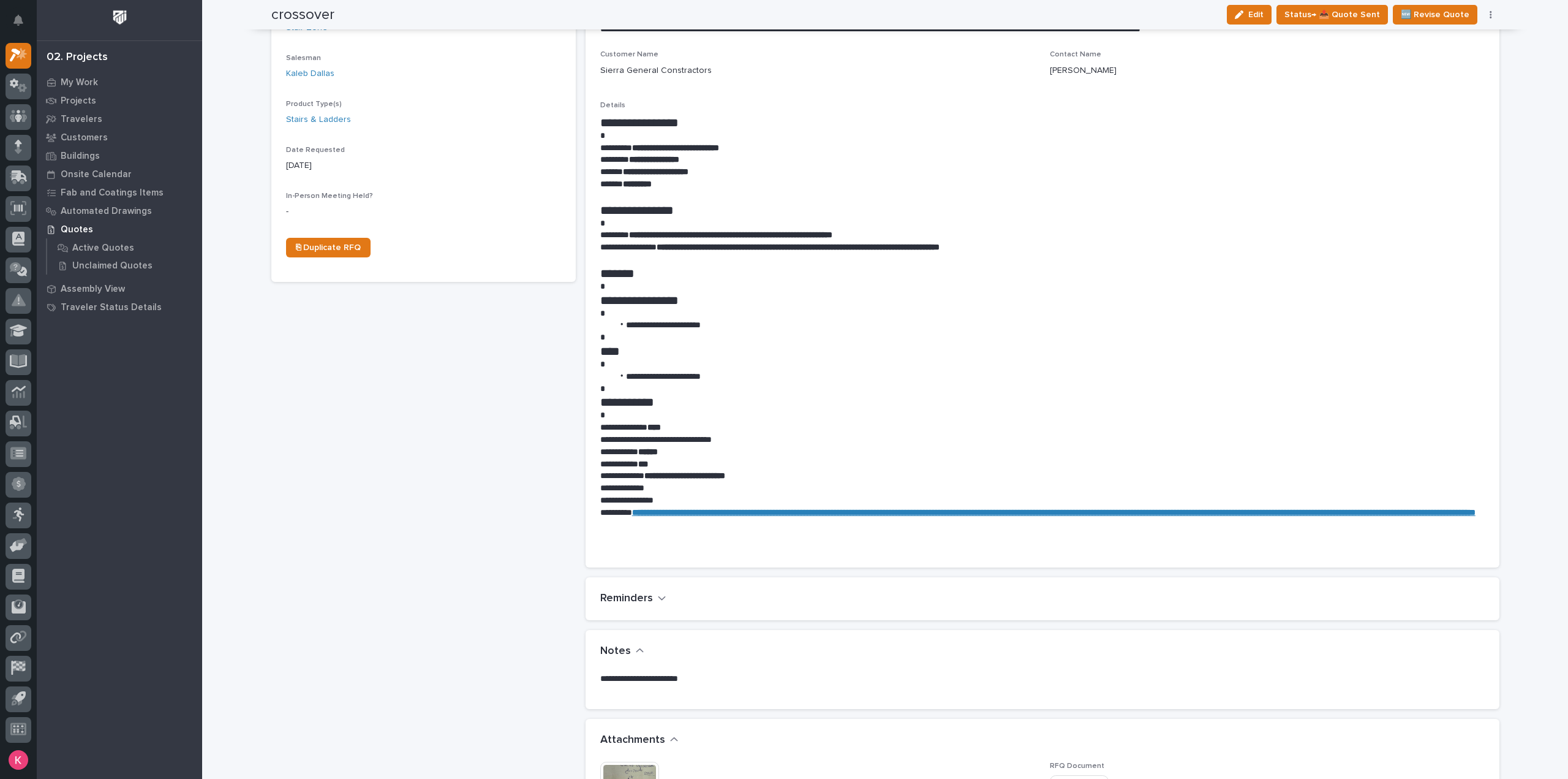
scroll to position [321, 0]
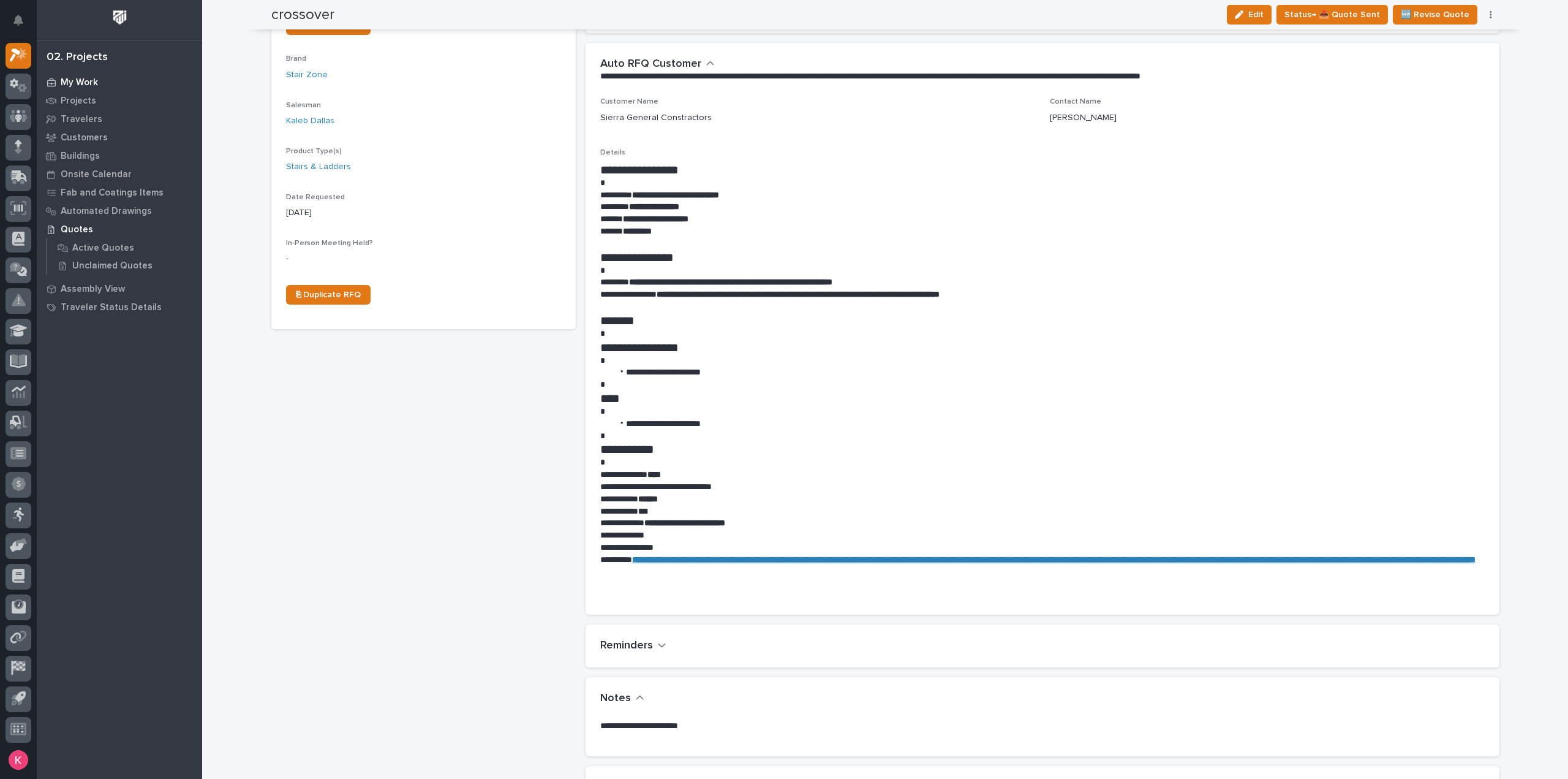
click at [82, 81] on p "My Work" at bounding box center [79, 82] width 37 height 11
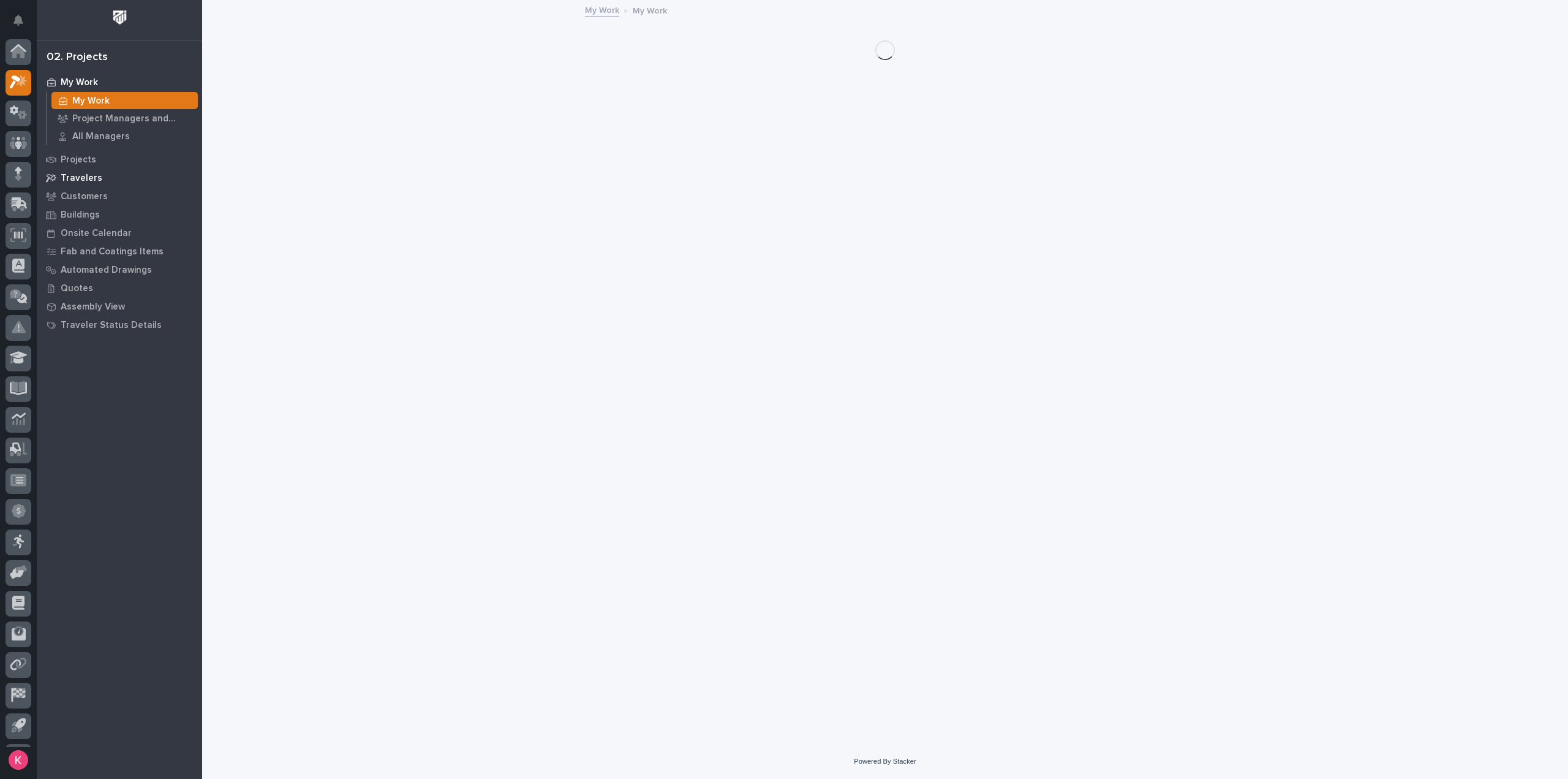
scroll to position [27, 0]
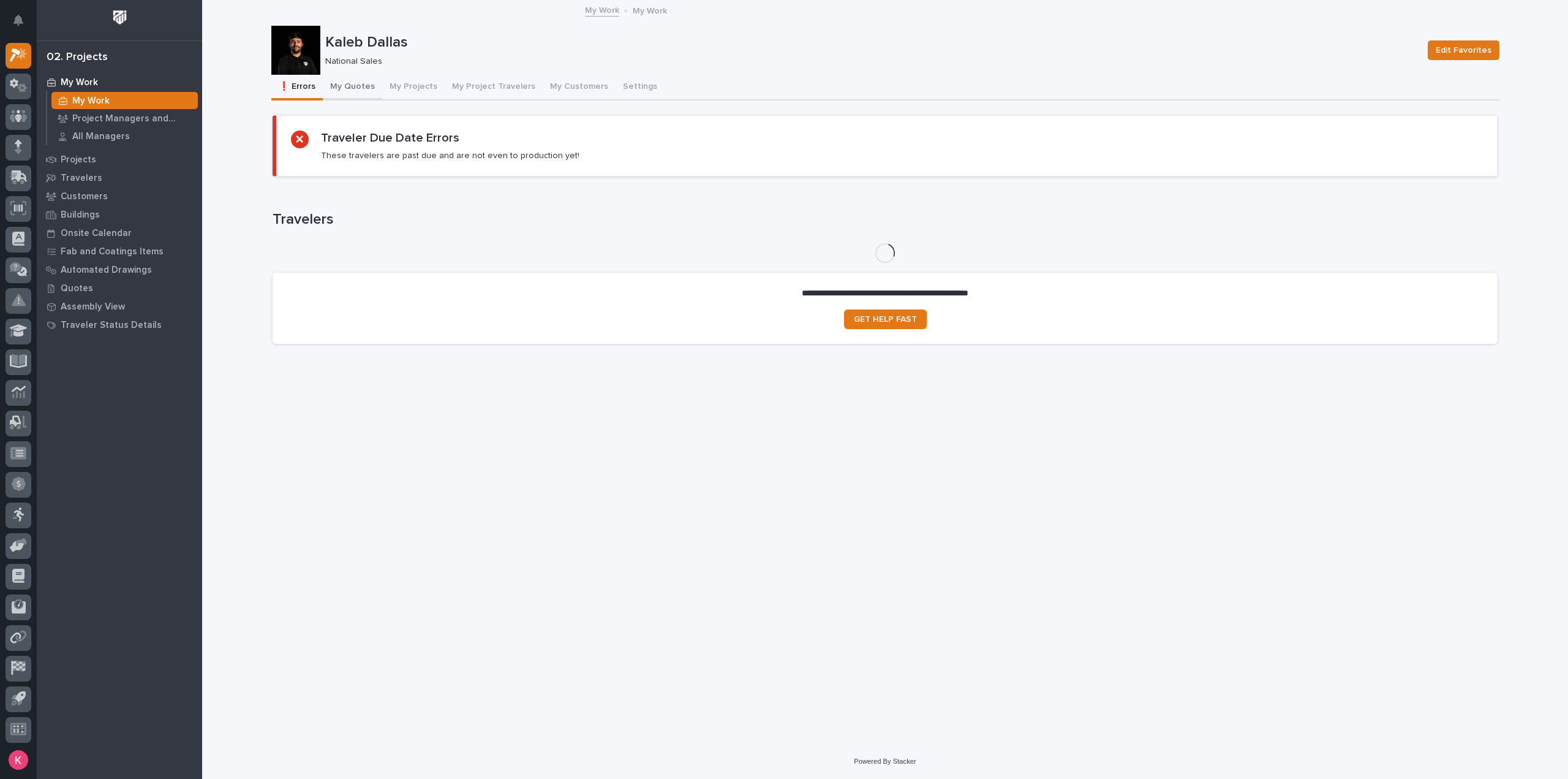
click at [364, 89] on button "My Quotes" at bounding box center [353, 87] width 60 height 26
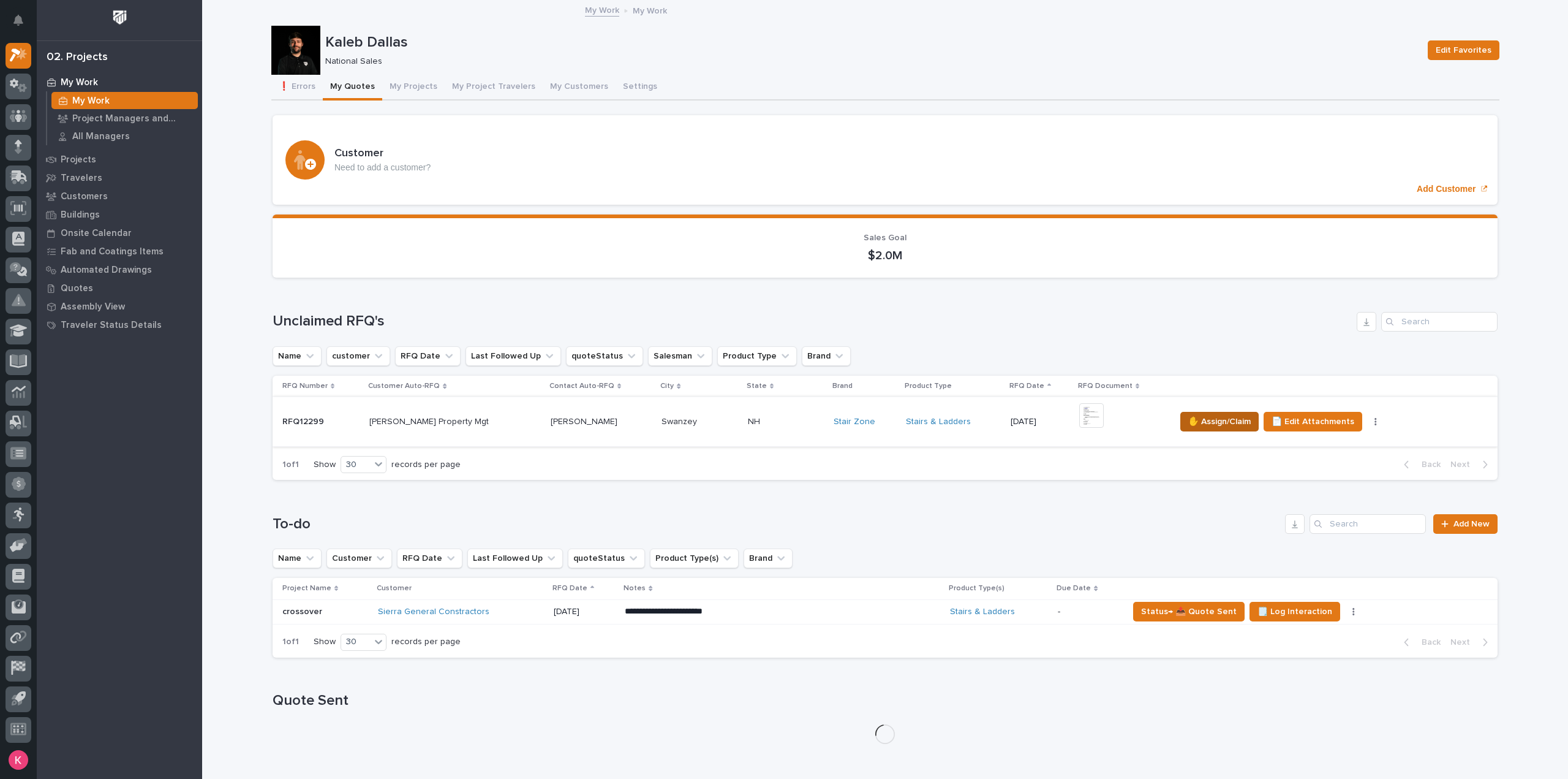
click at [1212, 425] on span "✋ Assign/Claim" at bounding box center [1219, 421] width 62 height 15
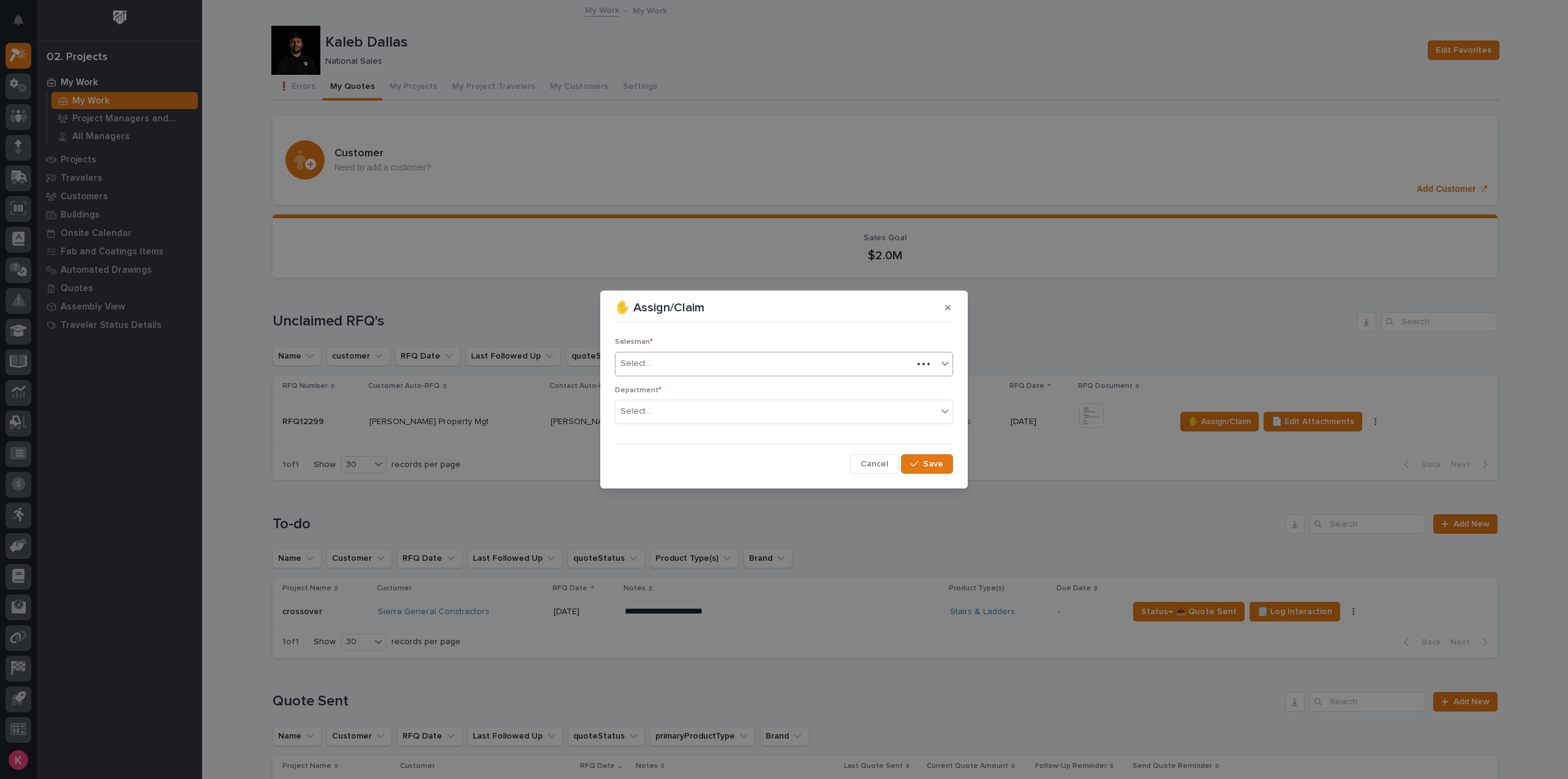
click at [693, 374] on div "Select..." at bounding box center [784, 364] width 338 height 25
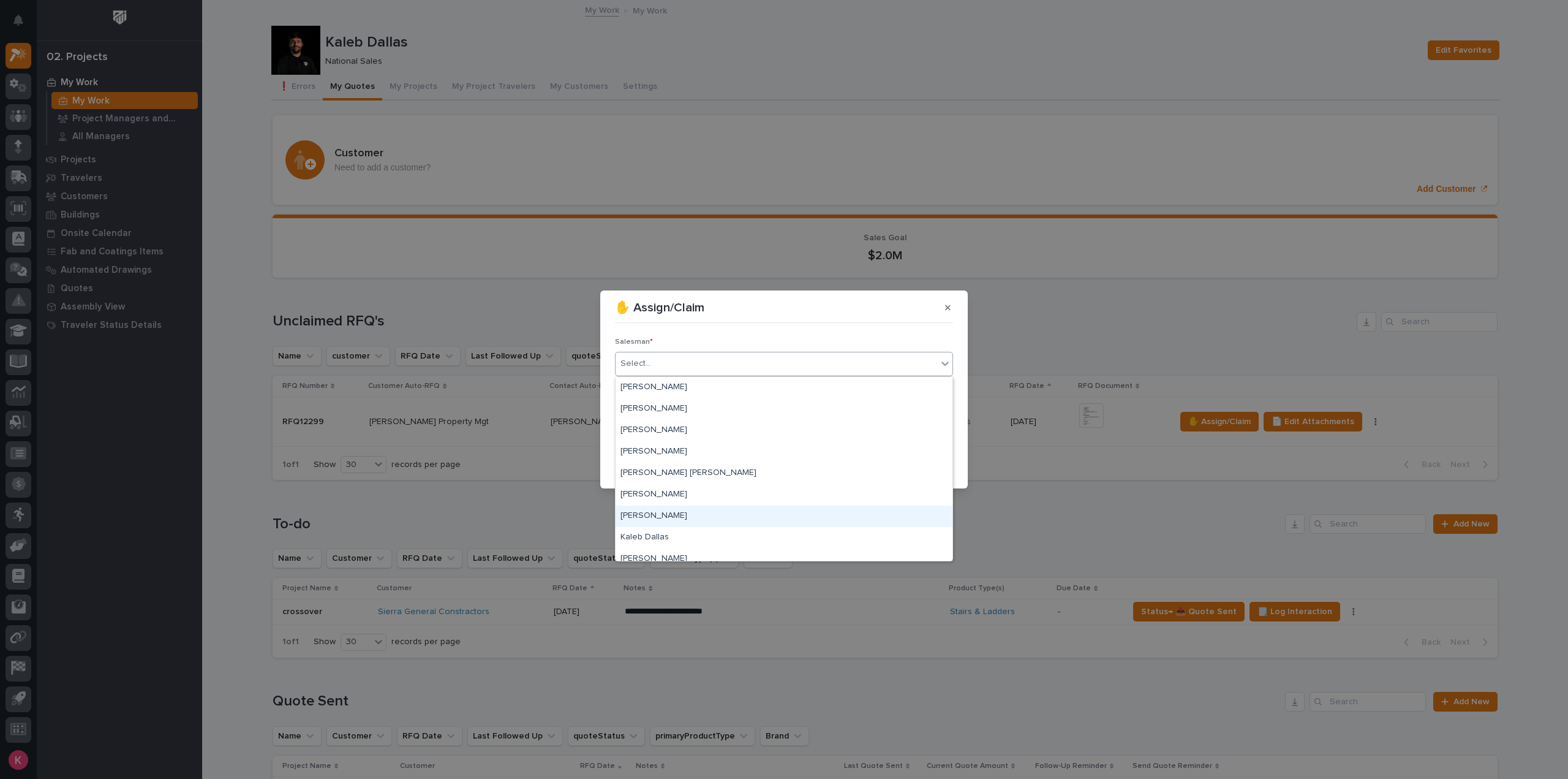
click at [673, 515] on div "[PERSON_NAME]" at bounding box center [784, 516] width 337 height 22
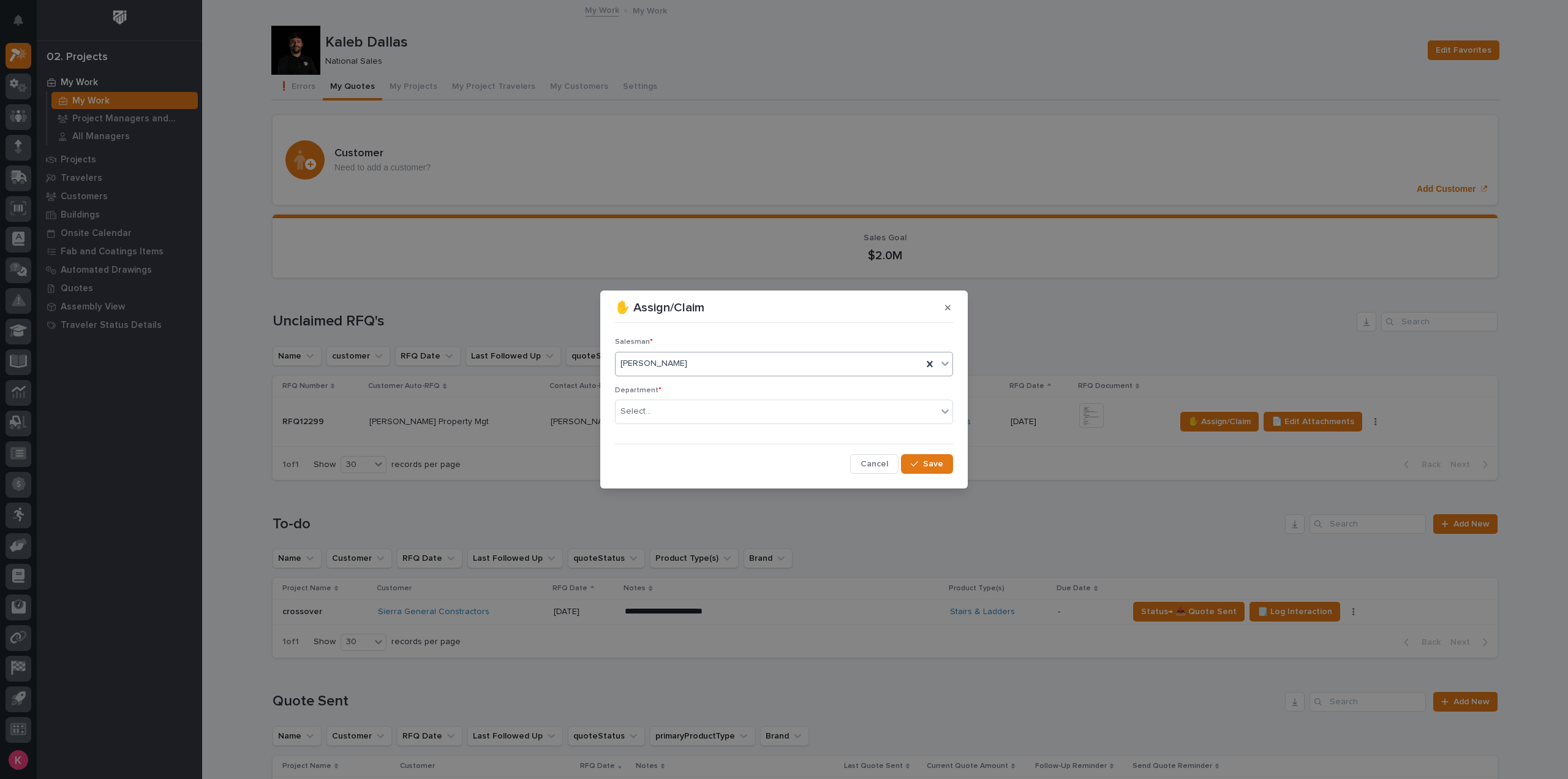
click at [701, 373] on div "[PERSON_NAME]" at bounding box center [769, 363] width 307 height 20
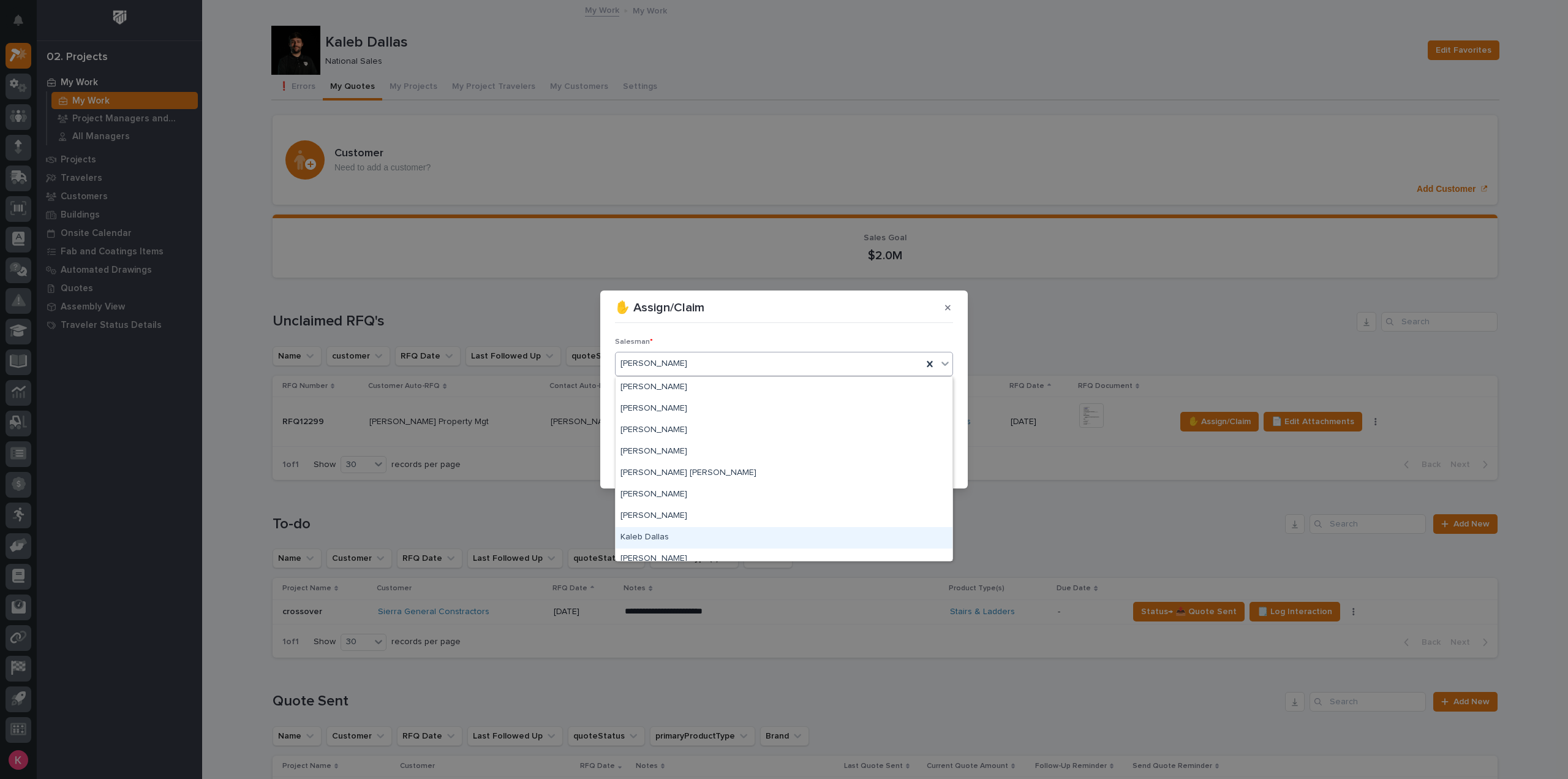
click at [686, 539] on div "Kaleb Dallas" at bounding box center [784, 537] width 337 height 22
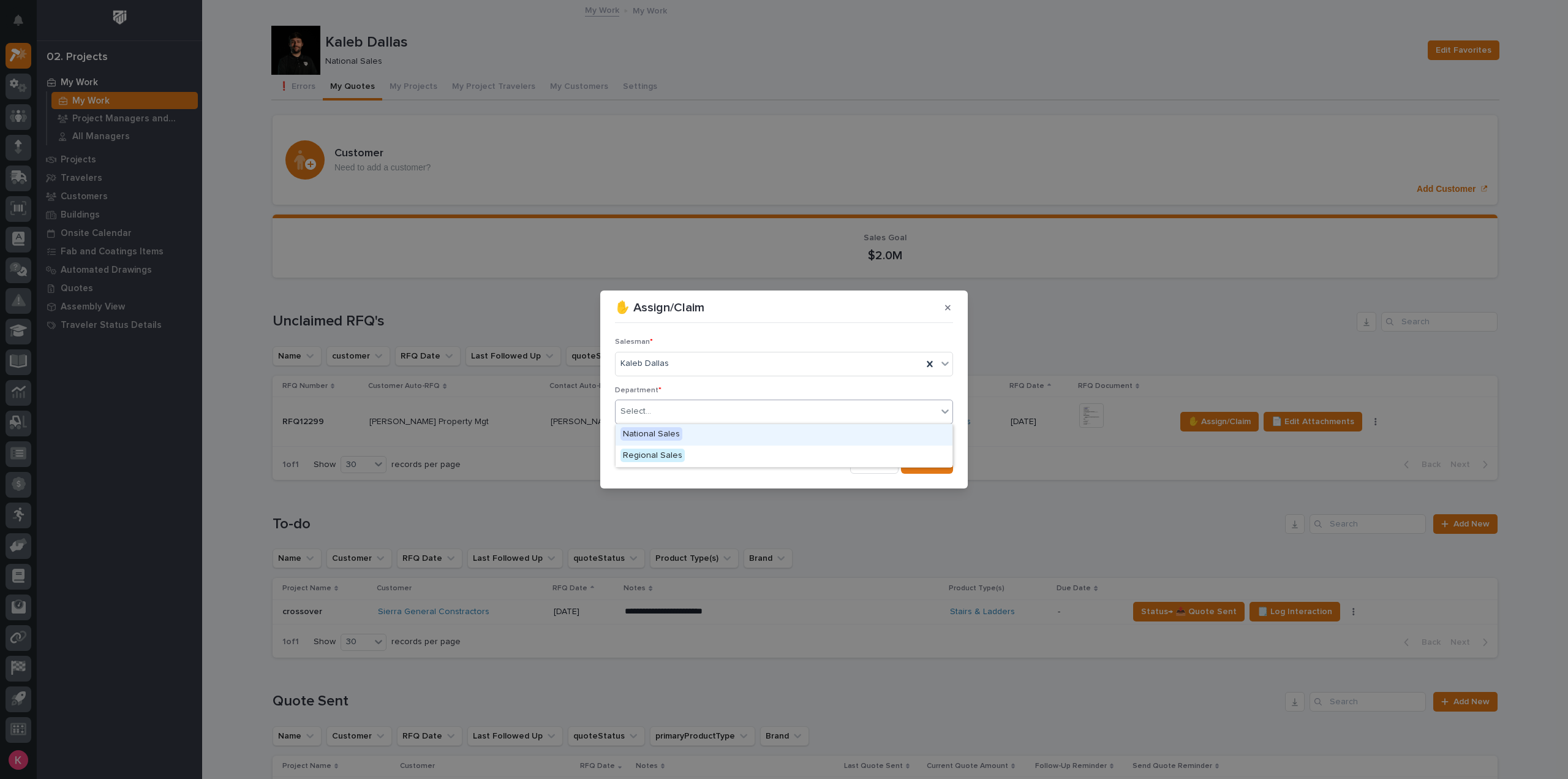
click at [689, 415] on div "Select..." at bounding box center [777, 412] width 322 height 20
click at [689, 443] on div "National Sales" at bounding box center [784, 435] width 337 height 22
click at [956, 465] on div "Salesman * [PERSON_NAME] Department * option National Sales, selected. 0 result…" at bounding box center [784, 401] width 344 height 152
click at [936, 465] on span "Save" at bounding box center [933, 464] width 20 height 11
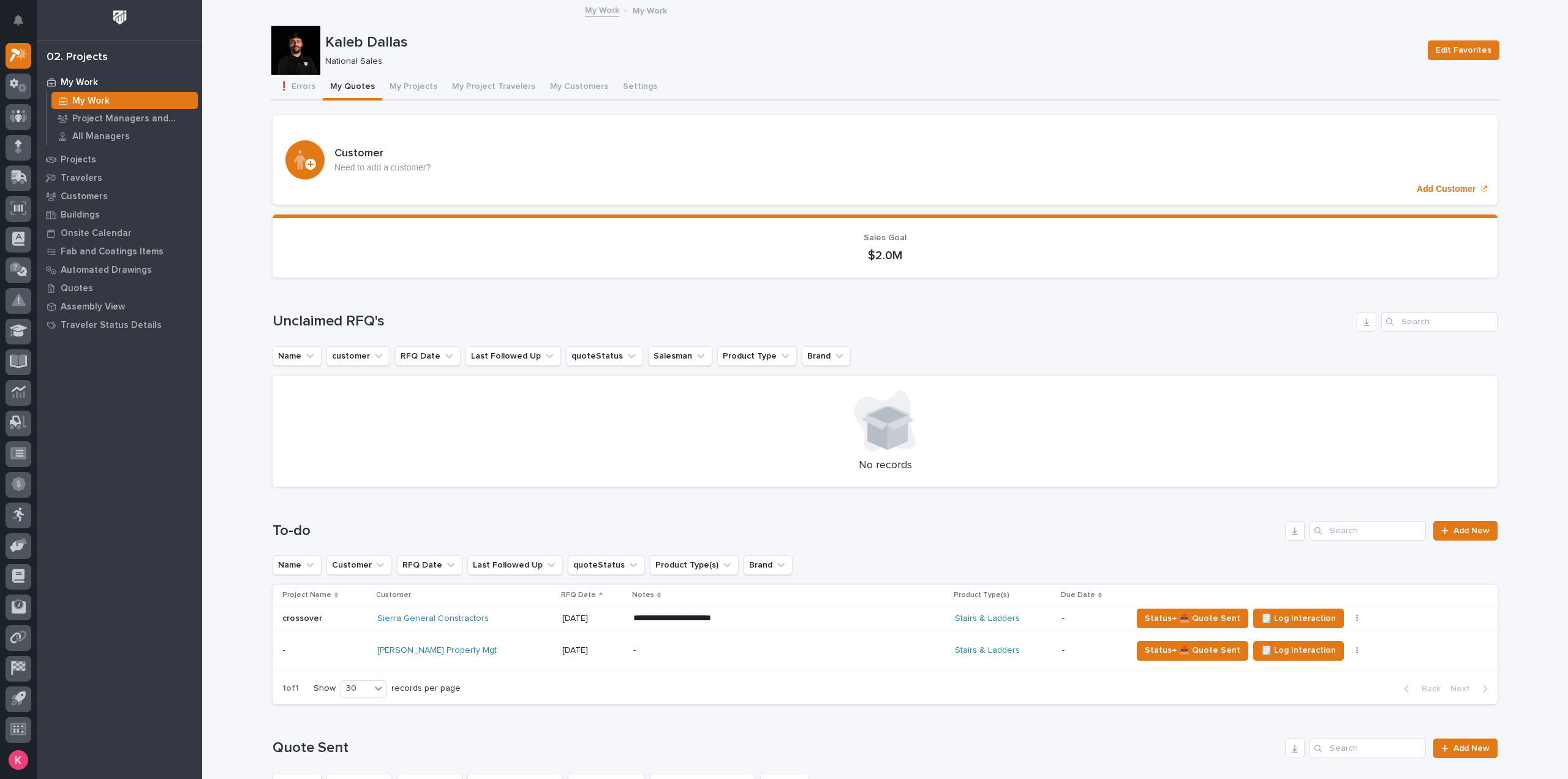
click at [505, 650] on div "[PERSON_NAME] Property Mgt" at bounding box center [465, 650] width 176 height 10
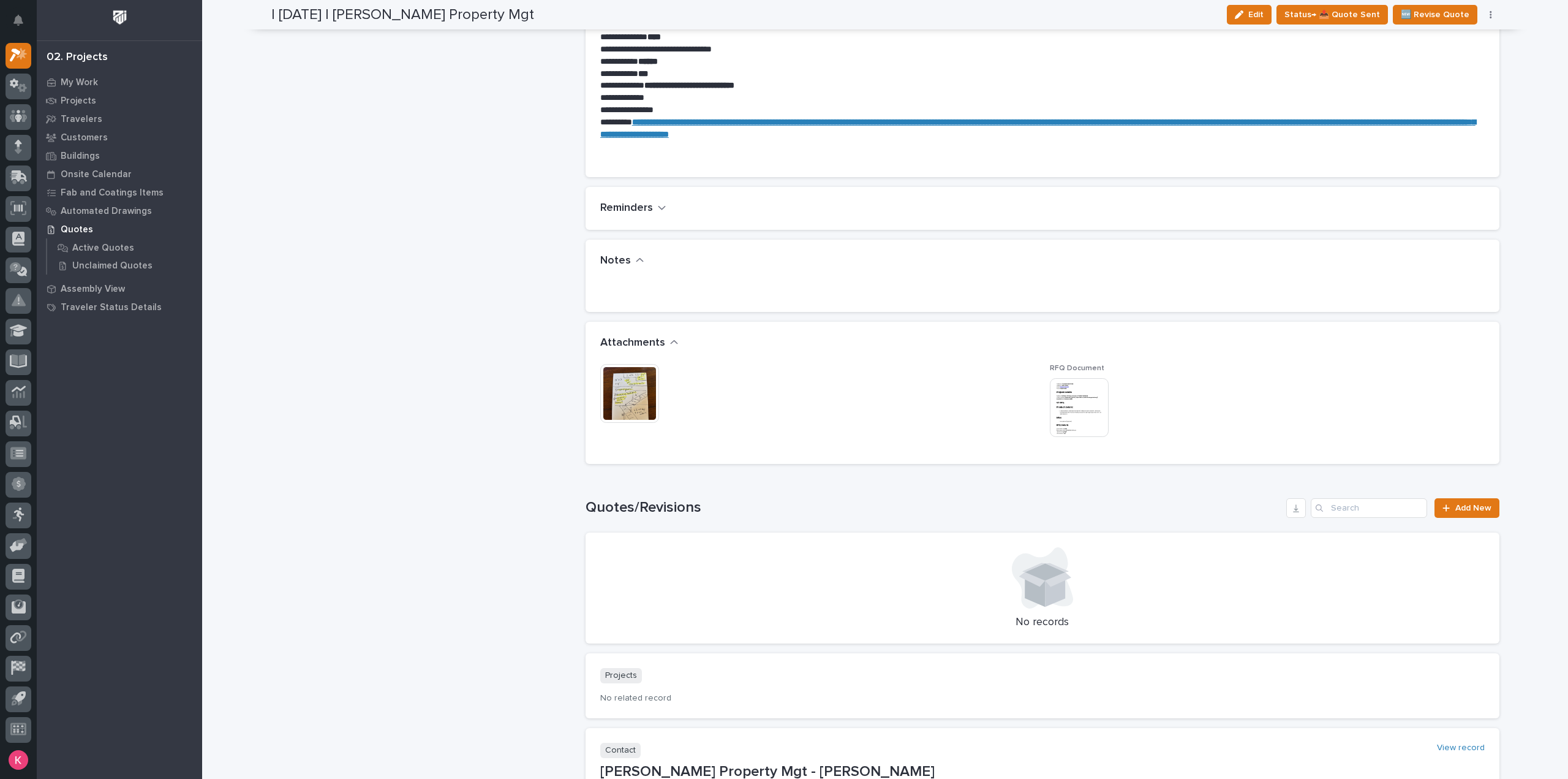
scroll to position [796, 0]
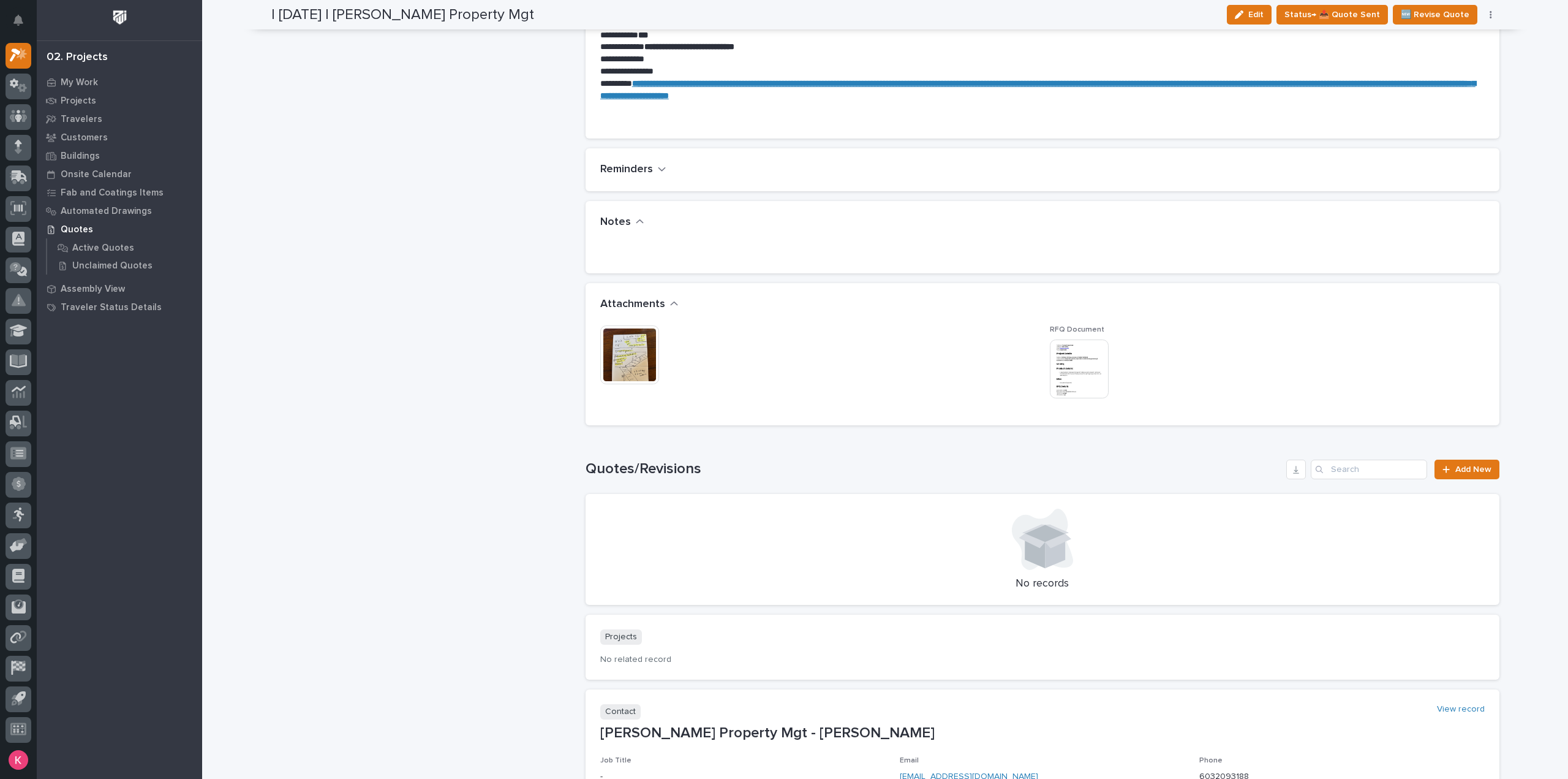
click at [631, 347] on img at bounding box center [630, 355] width 59 height 59
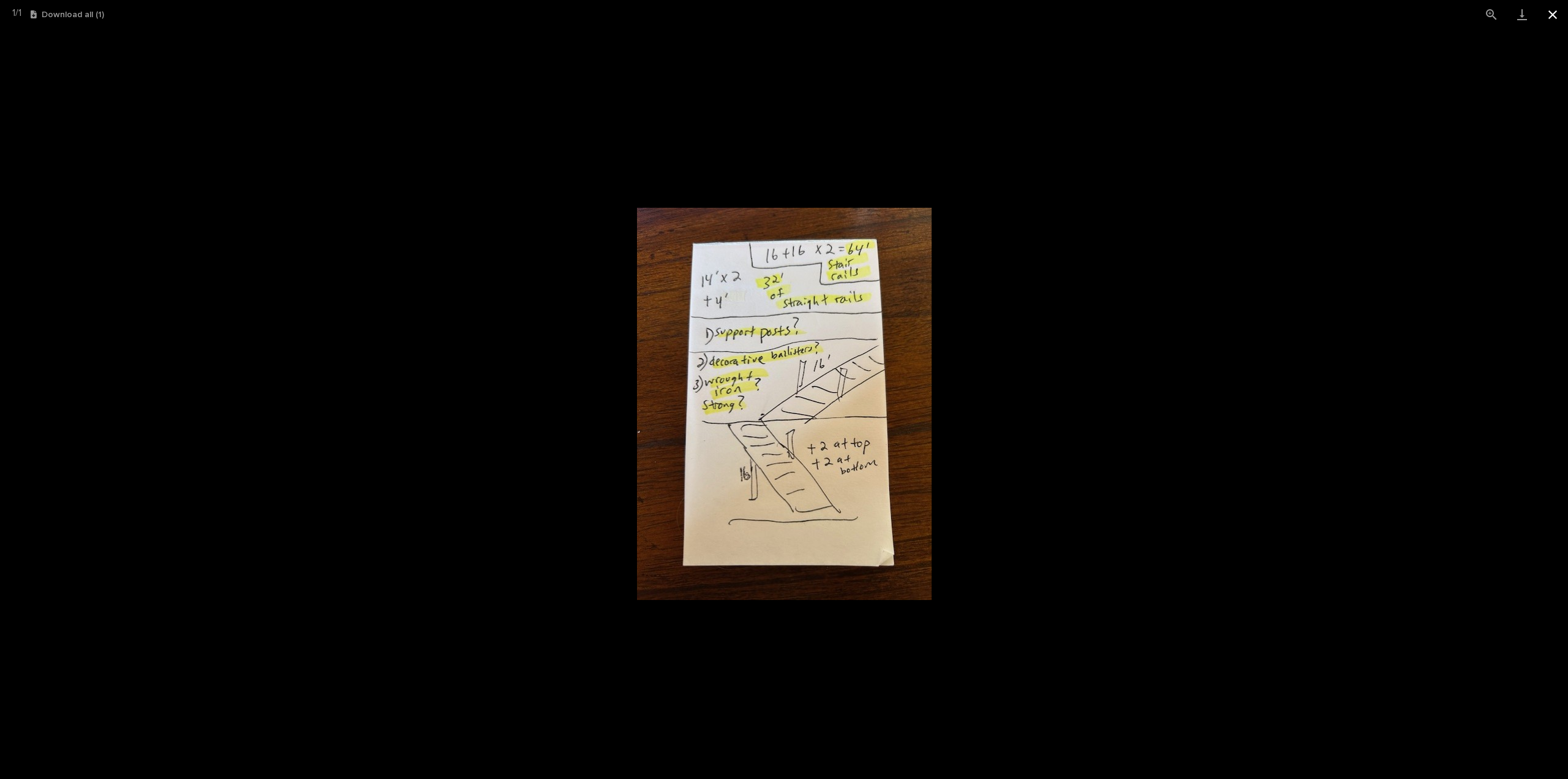
click at [1545, 18] on button "Close gallery" at bounding box center [1552, 14] width 30 height 29
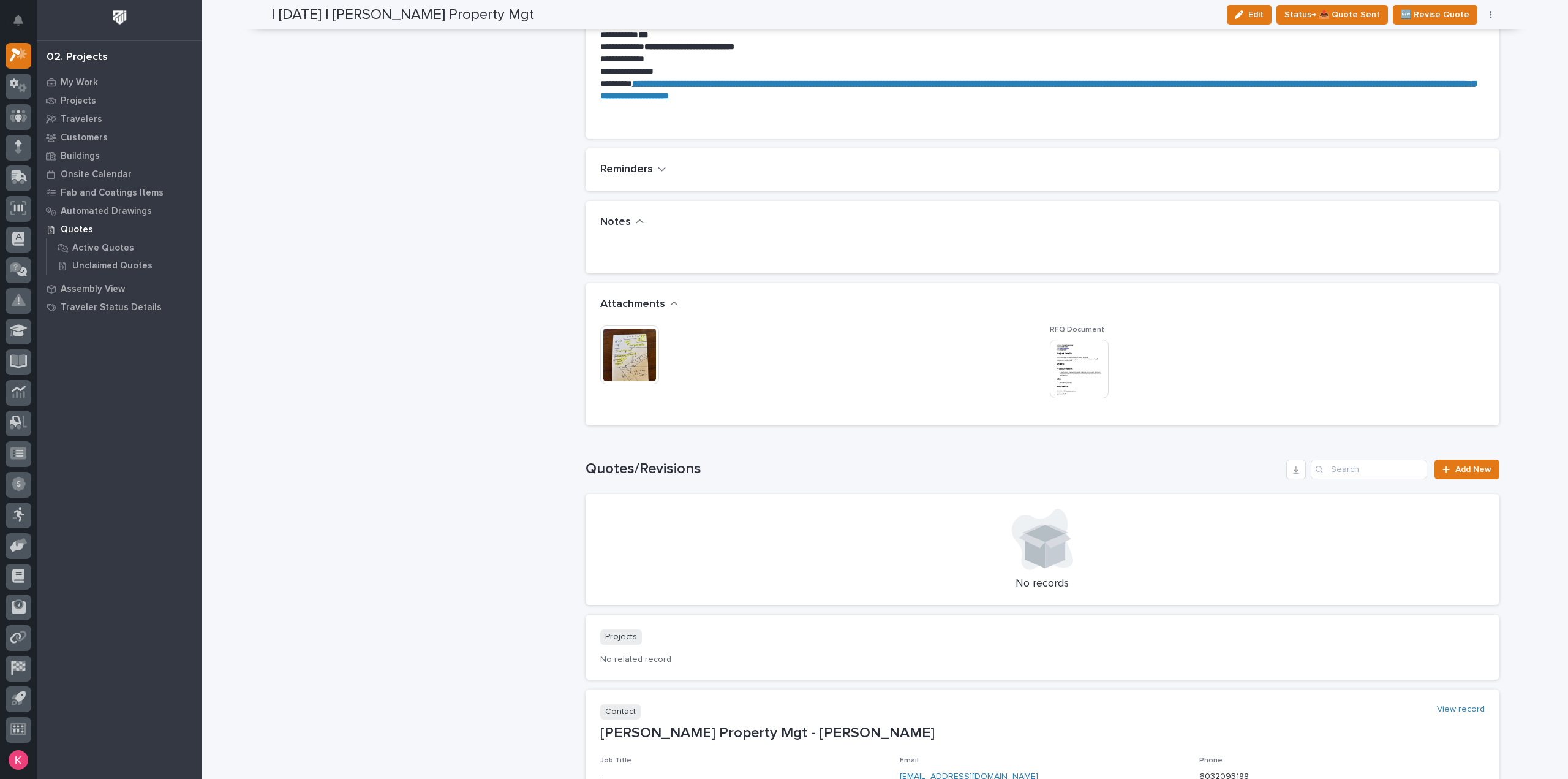
click at [1080, 368] on img at bounding box center [1080, 369] width 59 height 59
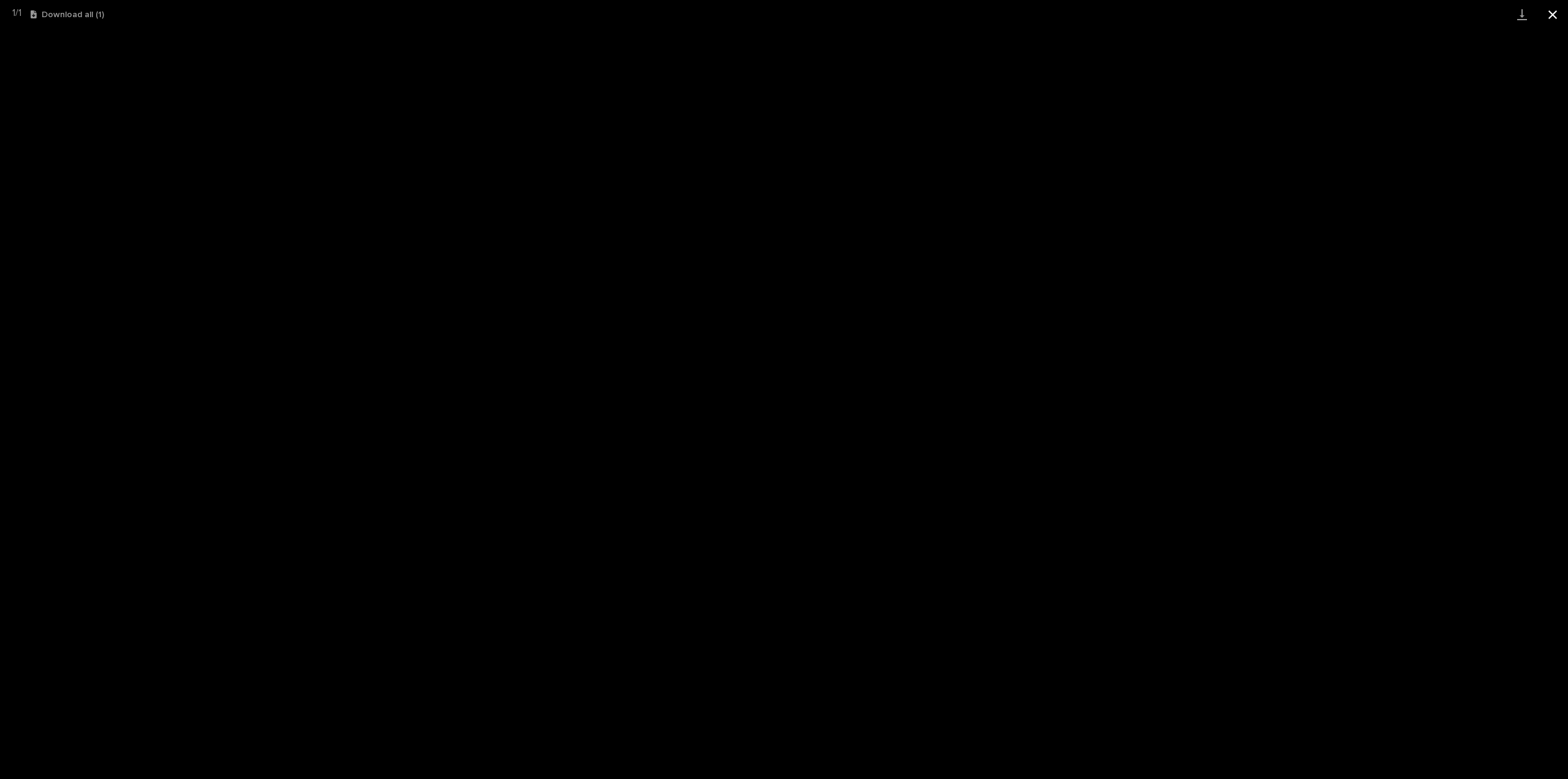
click at [1553, 16] on button "Close gallery" at bounding box center [1552, 14] width 30 height 29
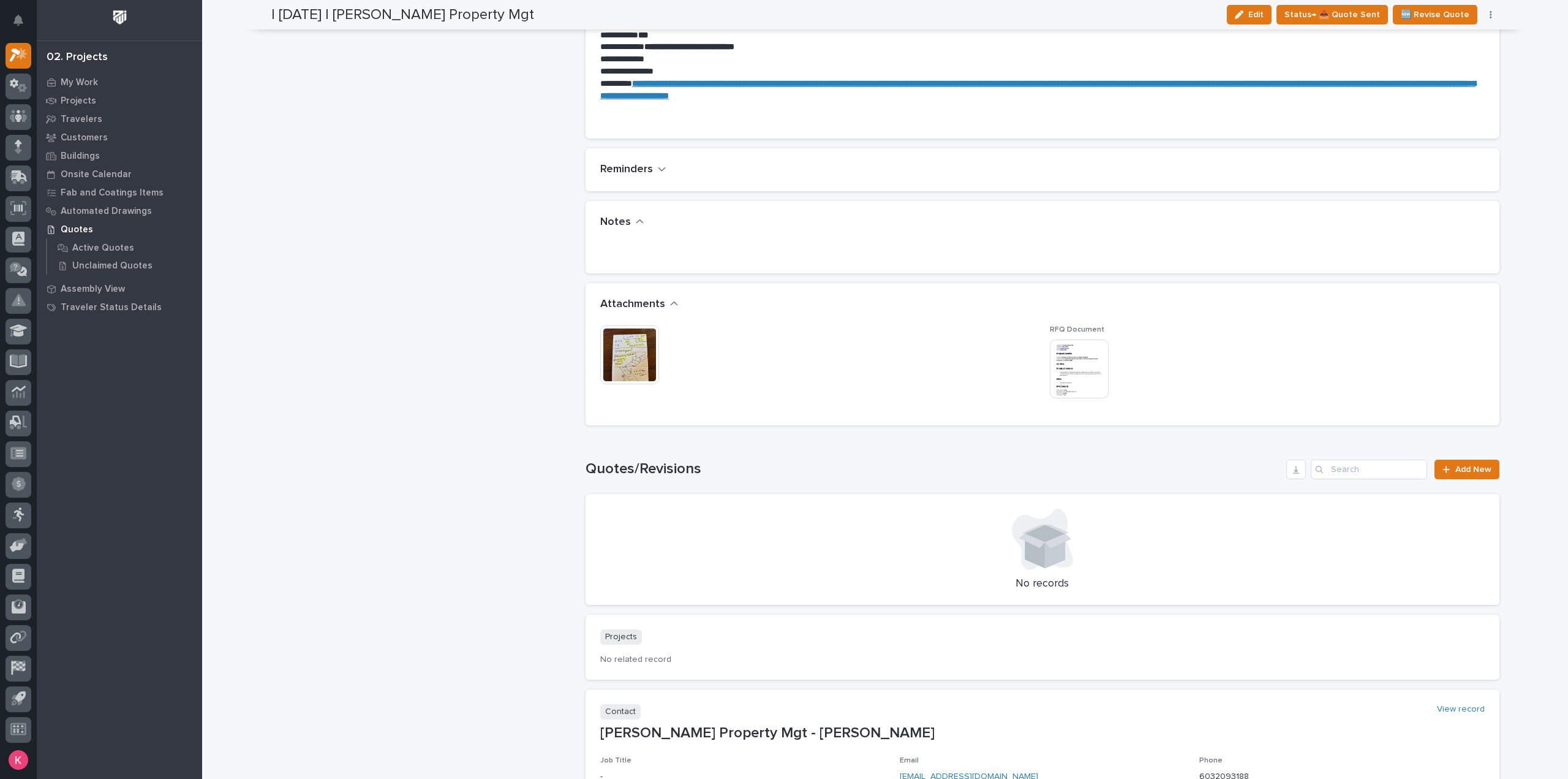
scroll to position [306, 0]
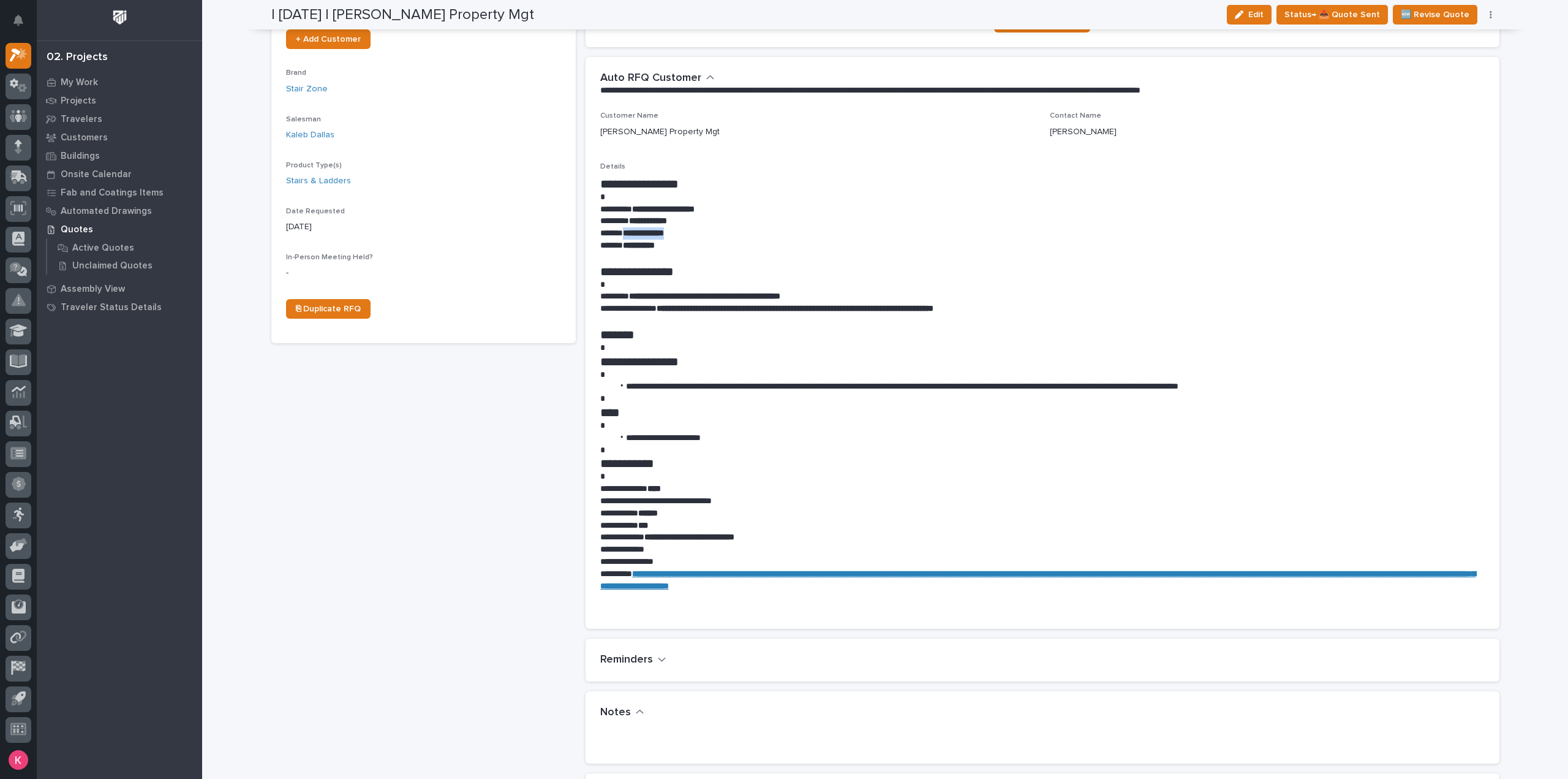
drag, startPoint x: 683, startPoint y: 228, endPoint x: 619, endPoint y: 229, distance: 64.0
click at [619, 229] on p "**********" at bounding box center [1042, 234] width 885 height 12
copy strong "**********"
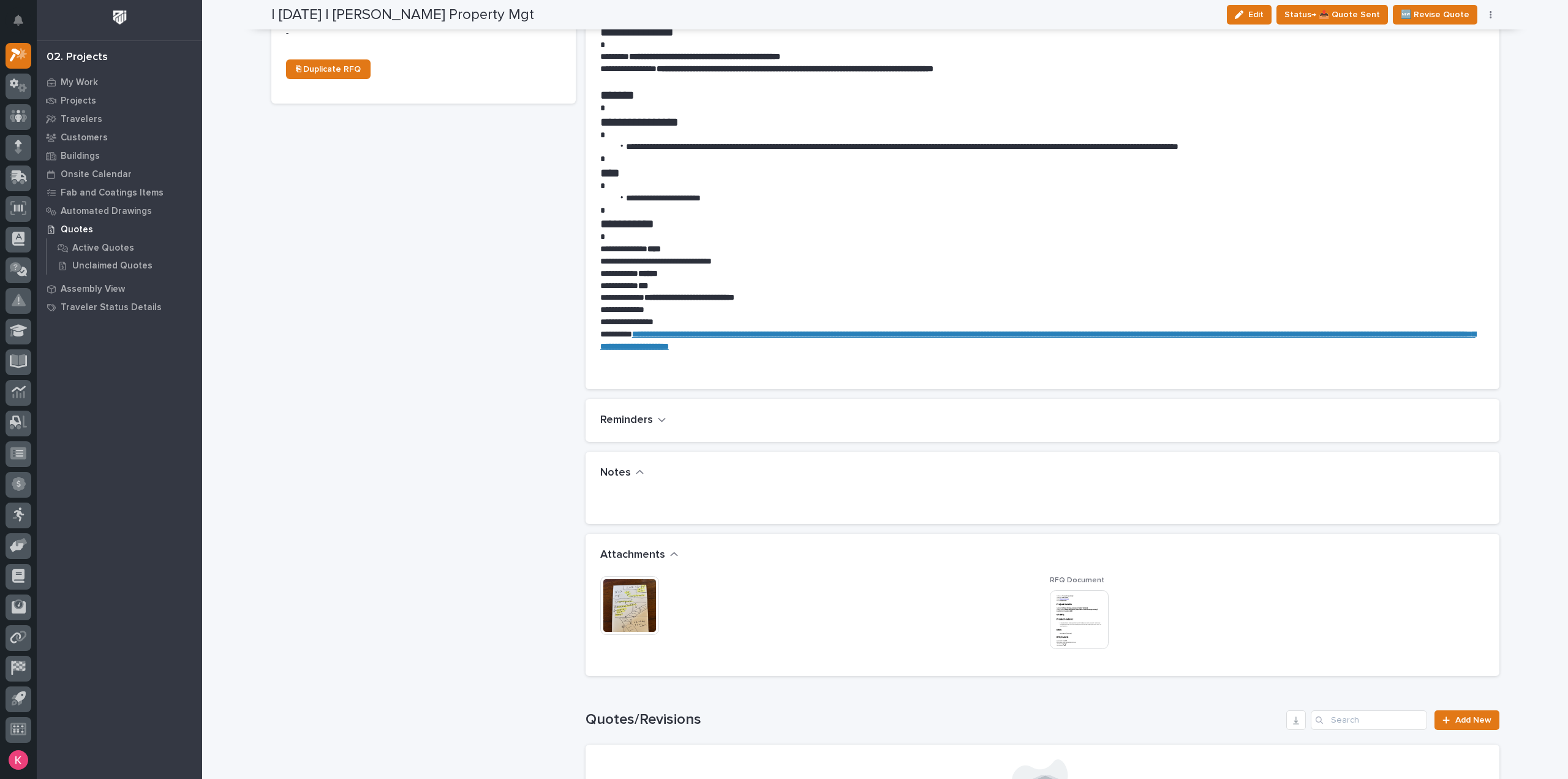
scroll to position [551, 0]
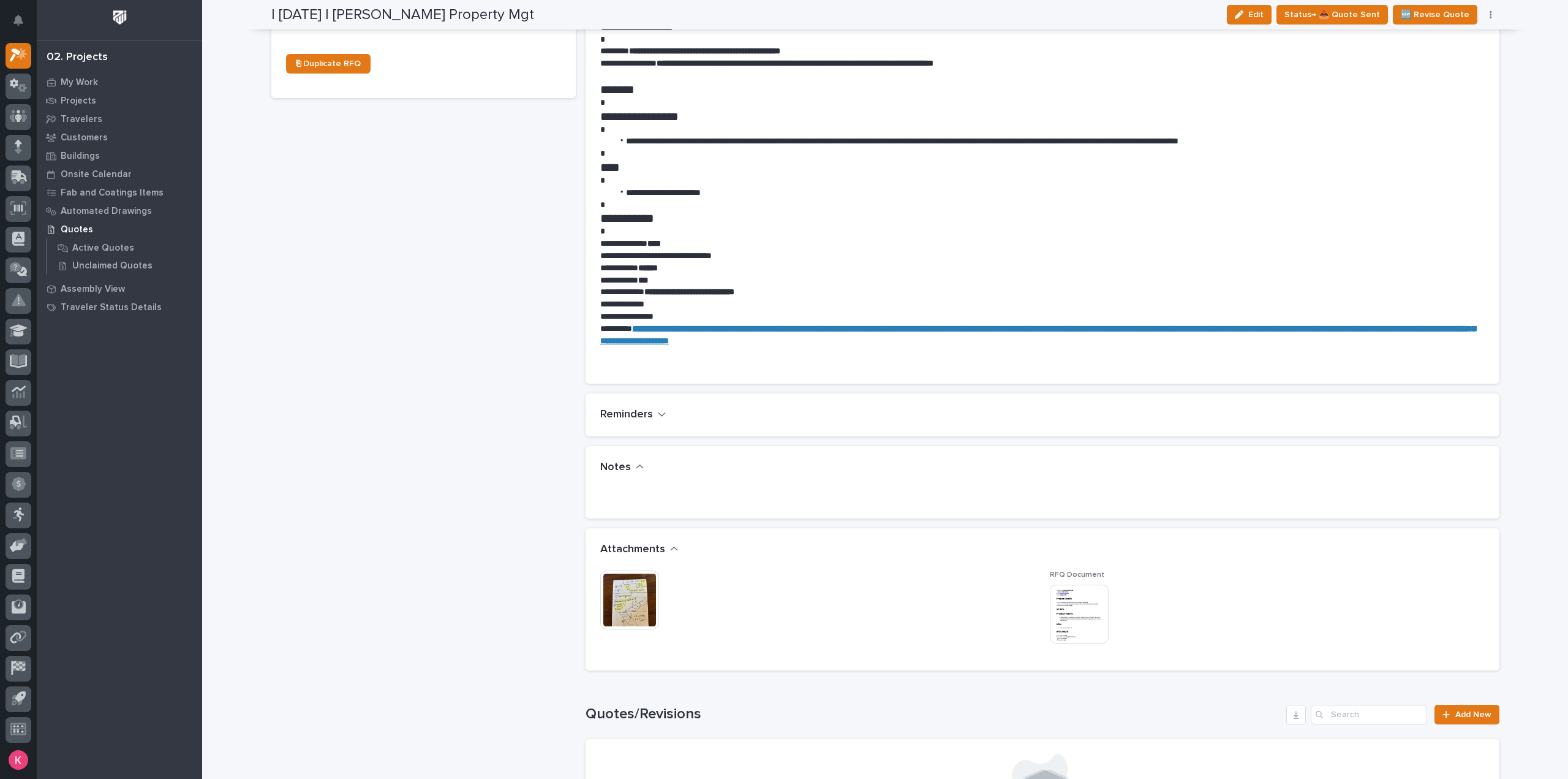
click at [621, 585] on img at bounding box center [630, 600] width 59 height 59
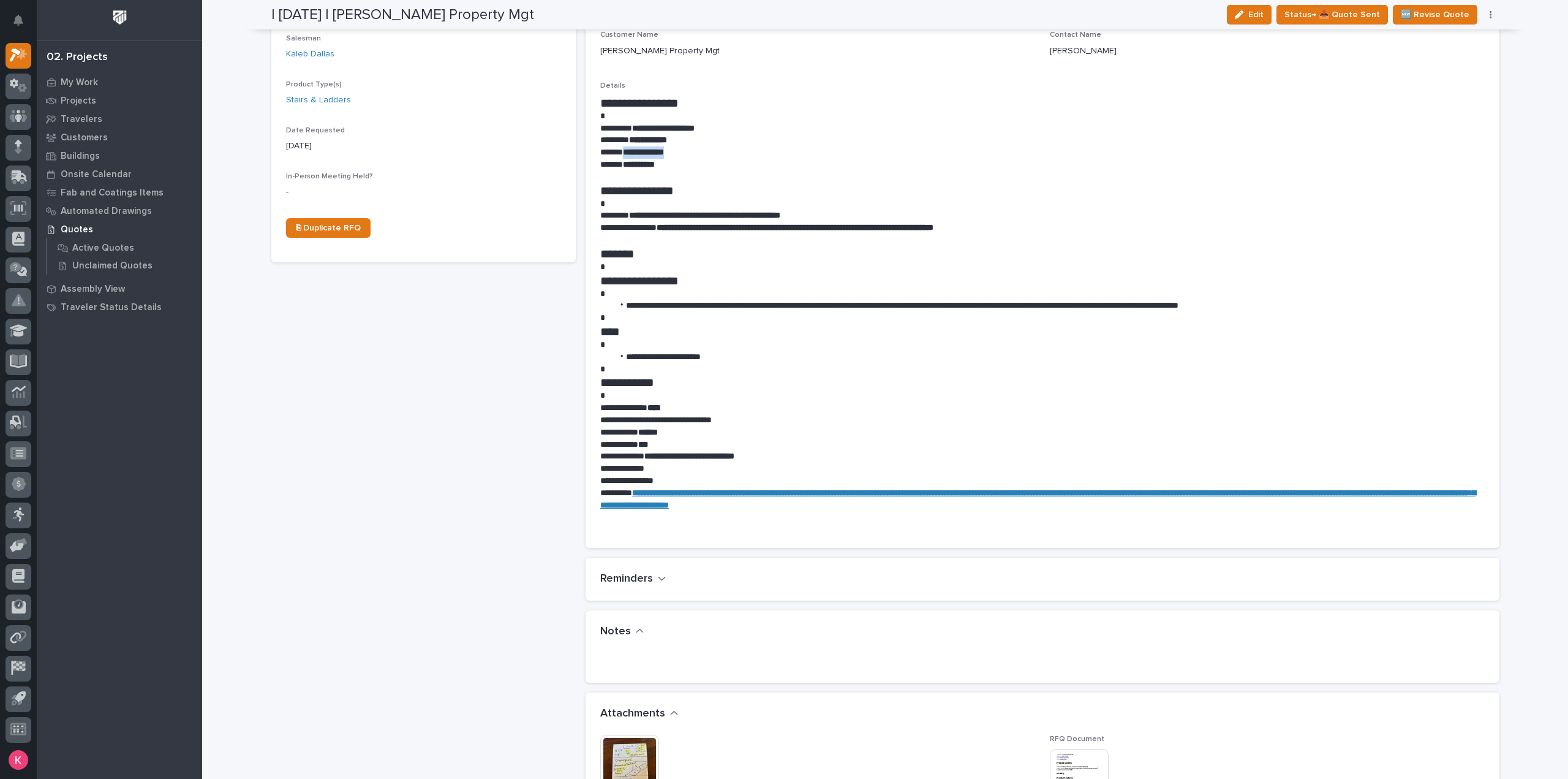
scroll to position [367, 0]
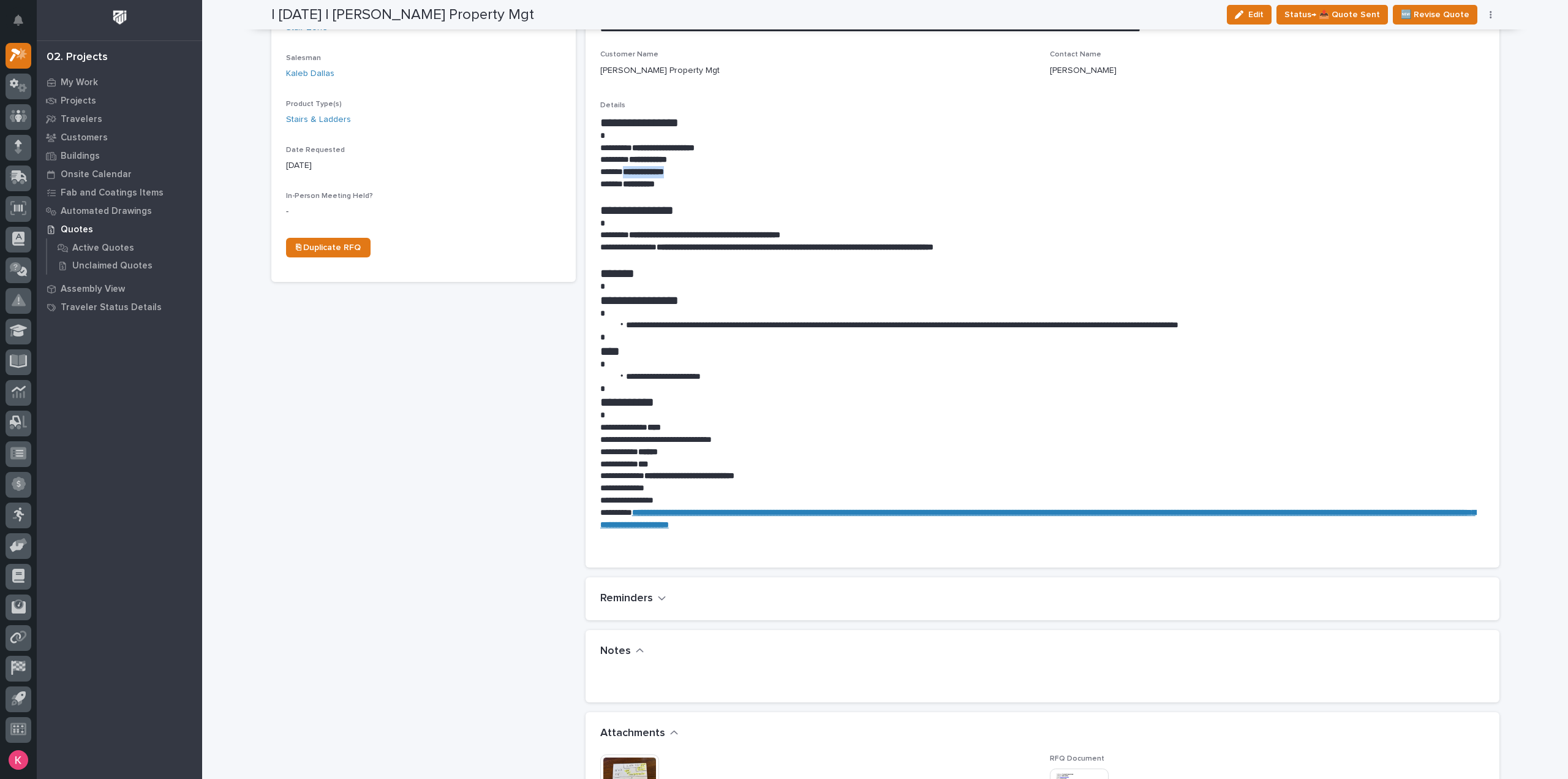
copy strong "**********"
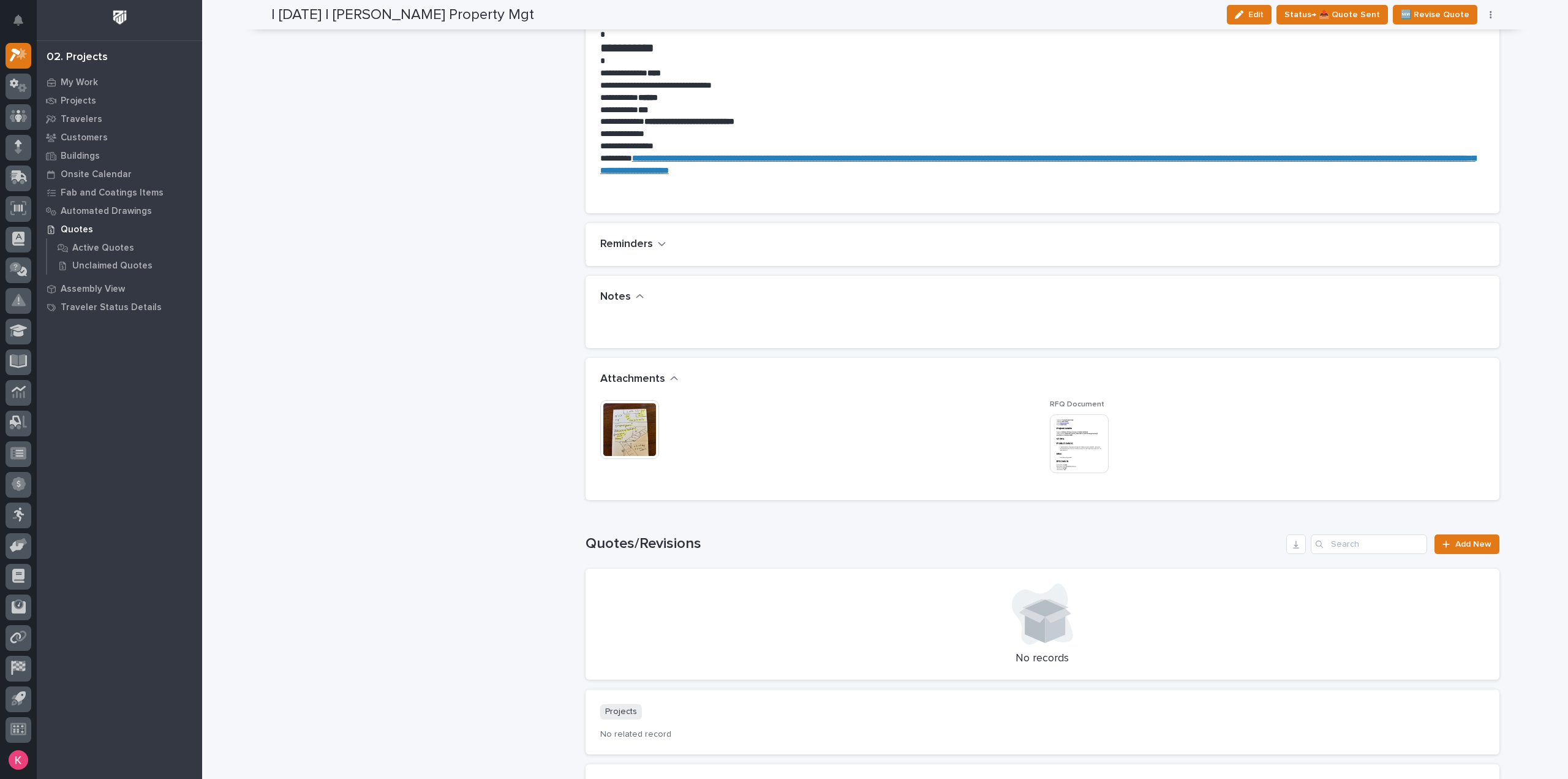
scroll to position [857, 0]
